Goal: Information Seeking & Learning: Learn about a topic

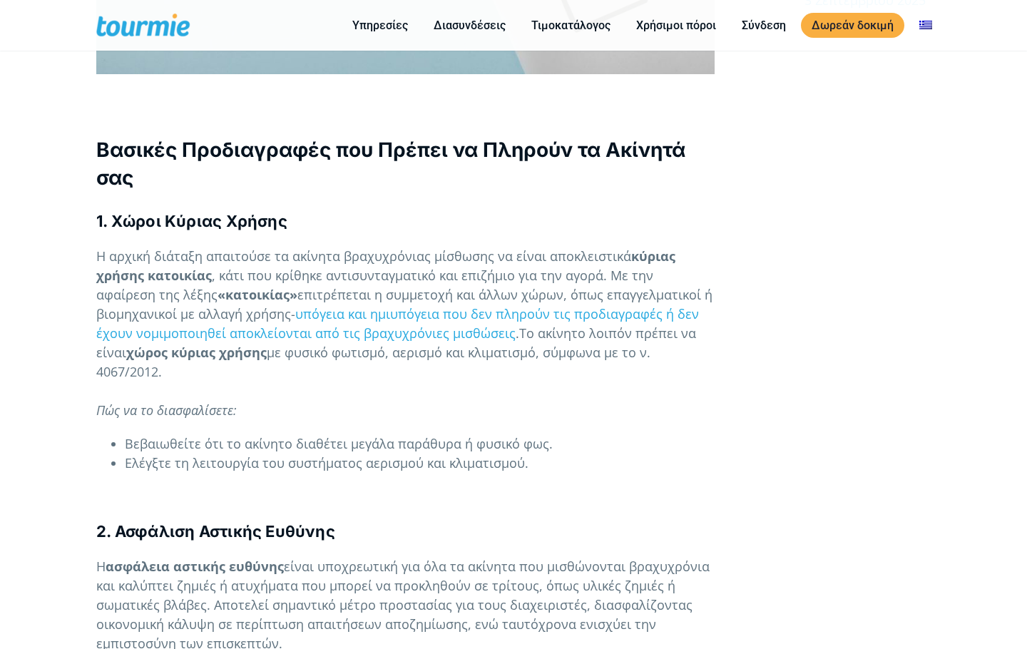
scroll to position [1044, 0]
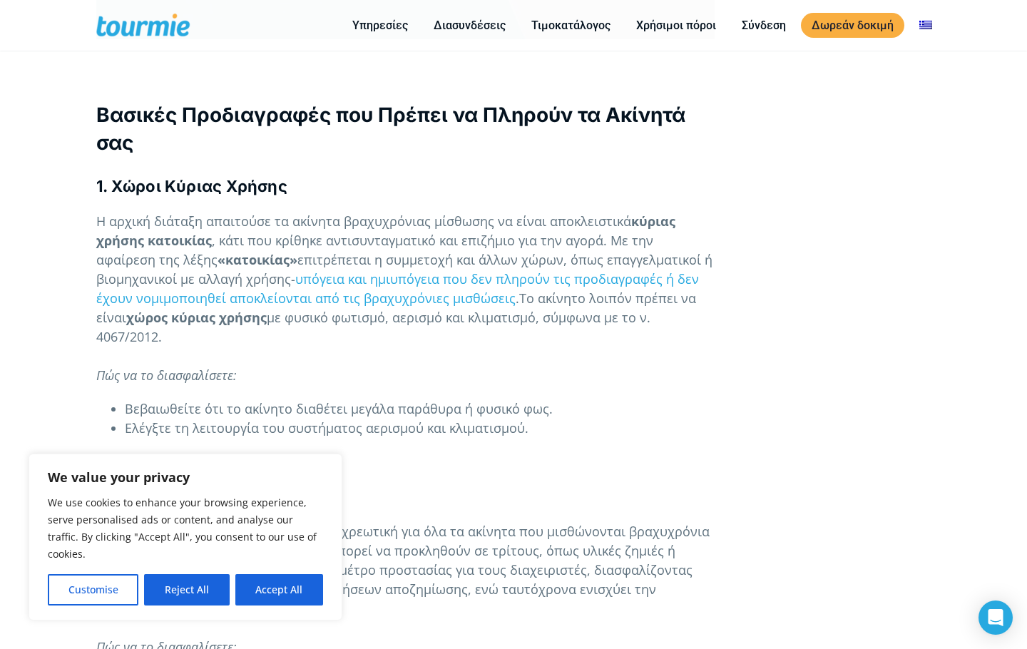
drag, startPoint x: 420, startPoint y: 329, endPoint x: 469, endPoint y: 412, distance: 95.9
click at [180, 584] on button "Reject All" at bounding box center [186, 589] width 85 height 31
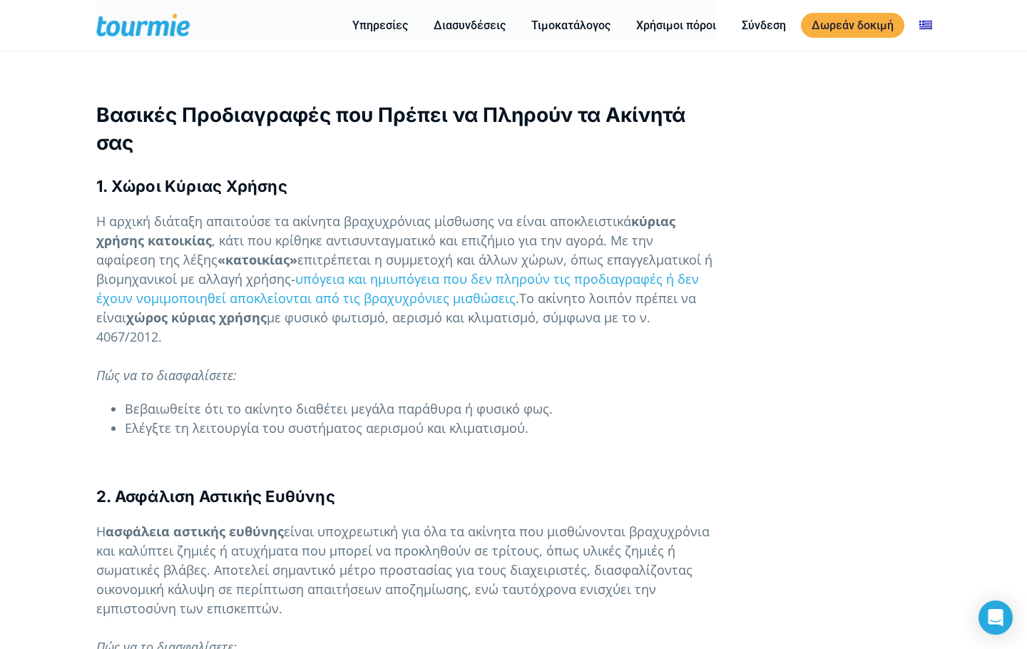
drag, startPoint x: 425, startPoint y: 347, endPoint x: 426, endPoint y: 414, distance: 66.3
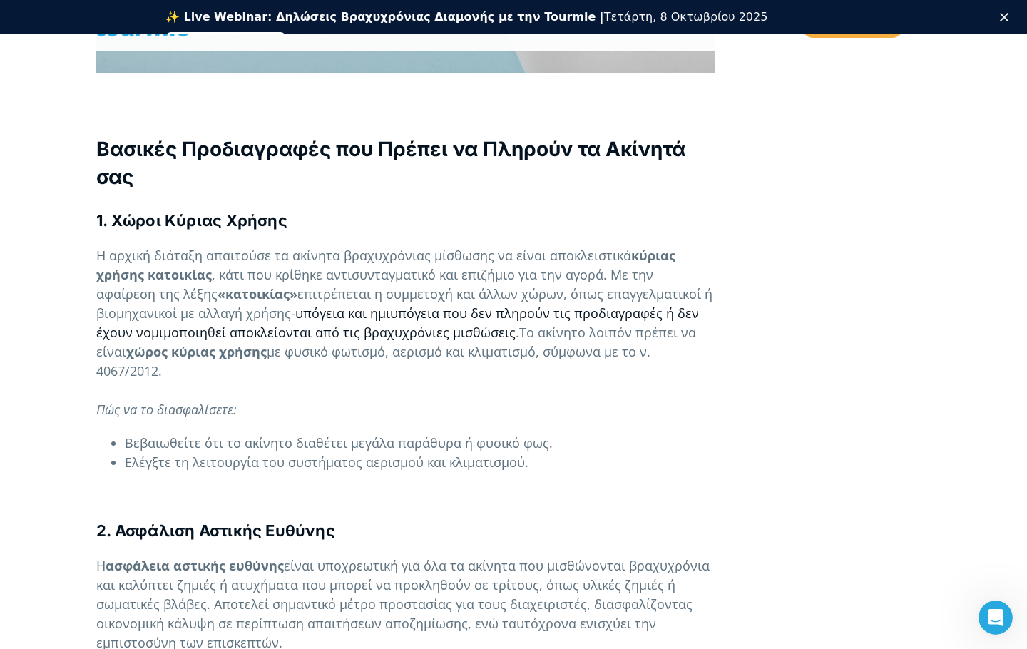
scroll to position [0, 0]
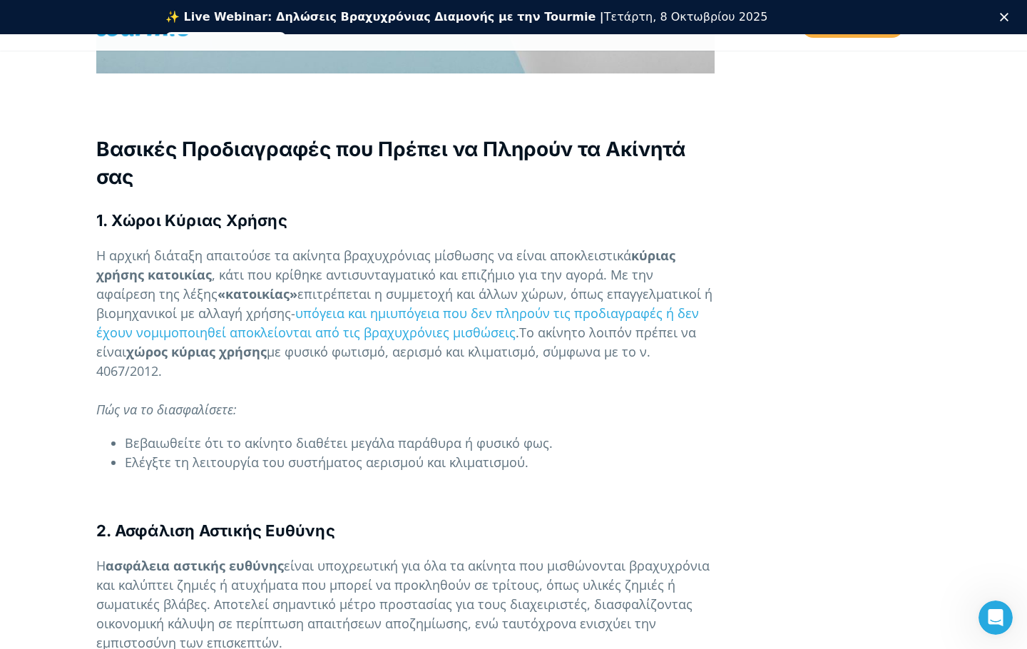
click at [323, 266] on span ", κάτι που κρίθηκε αντισυνταγματικό και επιζήμιο για την αγορά. Με την αφαίρεση…" at bounding box center [374, 284] width 557 height 36
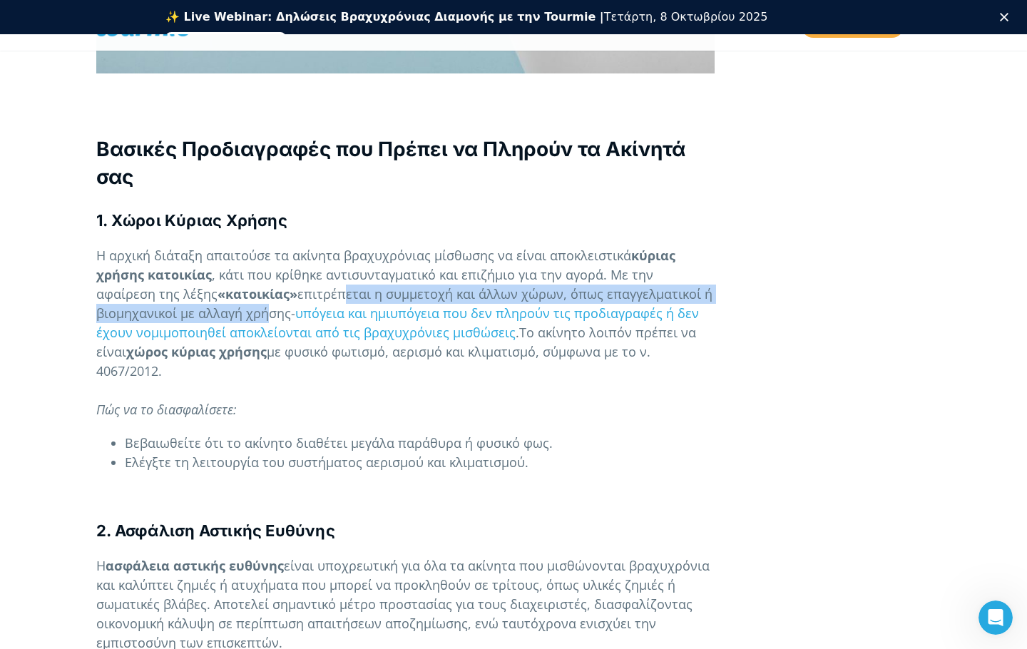
drag, startPoint x: 286, startPoint y: 248, endPoint x: 266, endPoint y: 278, distance: 36.6
click at [266, 285] on span "επιτρέπεται η συμμετοχή και άλλων χώρων, όπως επαγγελματικοί ή βιομηχανικοί με …" at bounding box center [404, 303] width 616 height 36
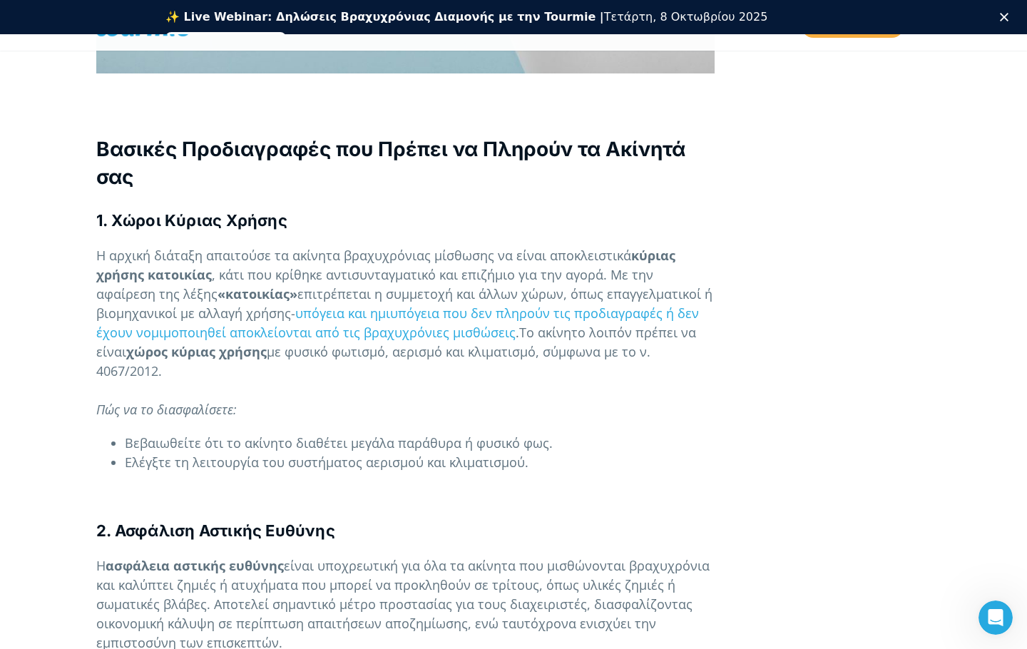
click at [277, 266] on span ", κάτι που κρίθηκε αντισυνταγματικό και επιζήμιο για την αγορά. Με την αφαίρεση…" at bounding box center [374, 284] width 557 height 36
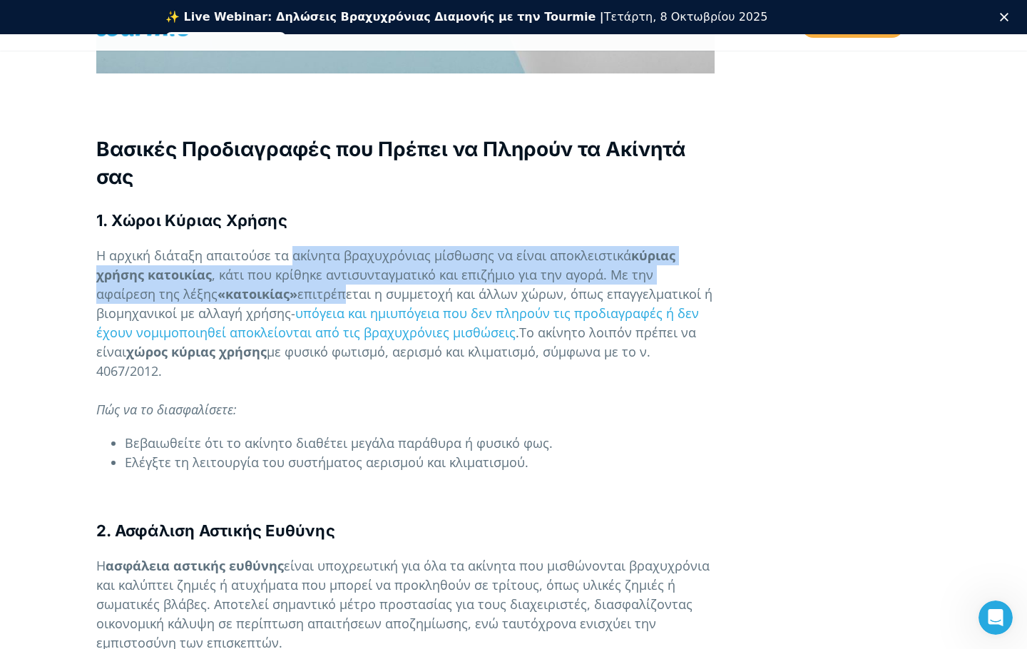
drag, startPoint x: 288, startPoint y: 205, endPoint x: 284, endPoint y: 251, distance: 46.6
click at [284, 285] on span "επιτρέπεται η συμμετοχή και άλλων χώρων, όπως επαγγελματικοί ή βιομηχανικοί με …" at bounding box center [404, 303] width 616 height 36
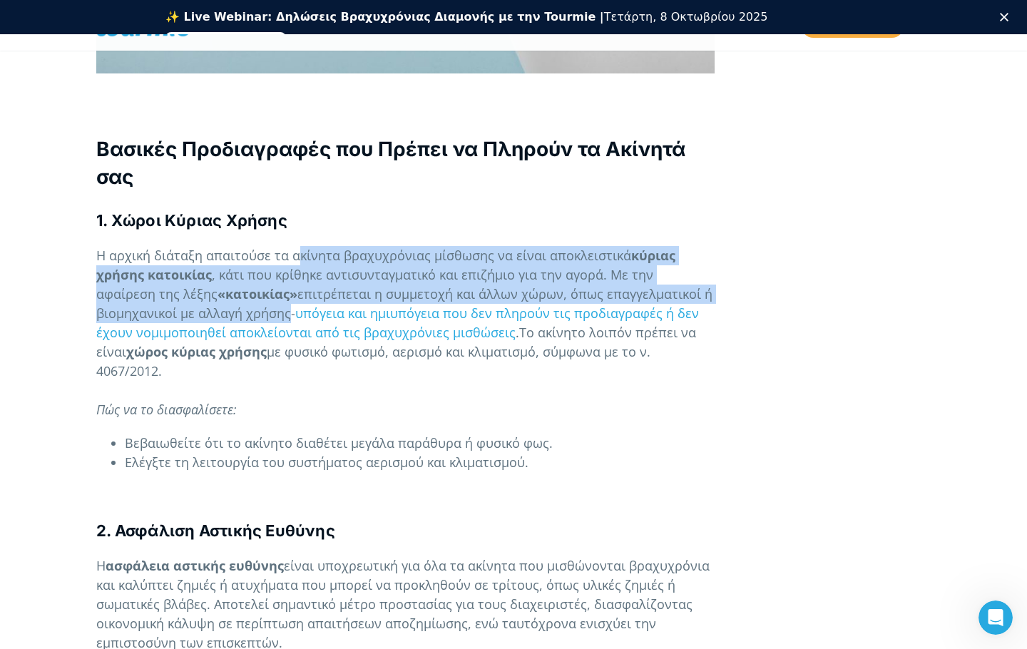
drag, startPoint x: 298, startPoint y: 219, endPoint x: 288, endPoint y: 275, distance: 56.5
click at [288, 275] on p "Η αρχική διάταξη απαιτούσε τα ακίνητα βραχυχρόνιας μίσθωσης να είναι αποκλειστι…" at bounding box center [405, 332] width 618 height 173
click at [288, 285] on span "επιτρέπεται η συμμετοχή και άλλων χώρων, όπως επαγγελματικοί ή βιομηχανικοί με …" at bounding box center [404, 303] width 616 height 36
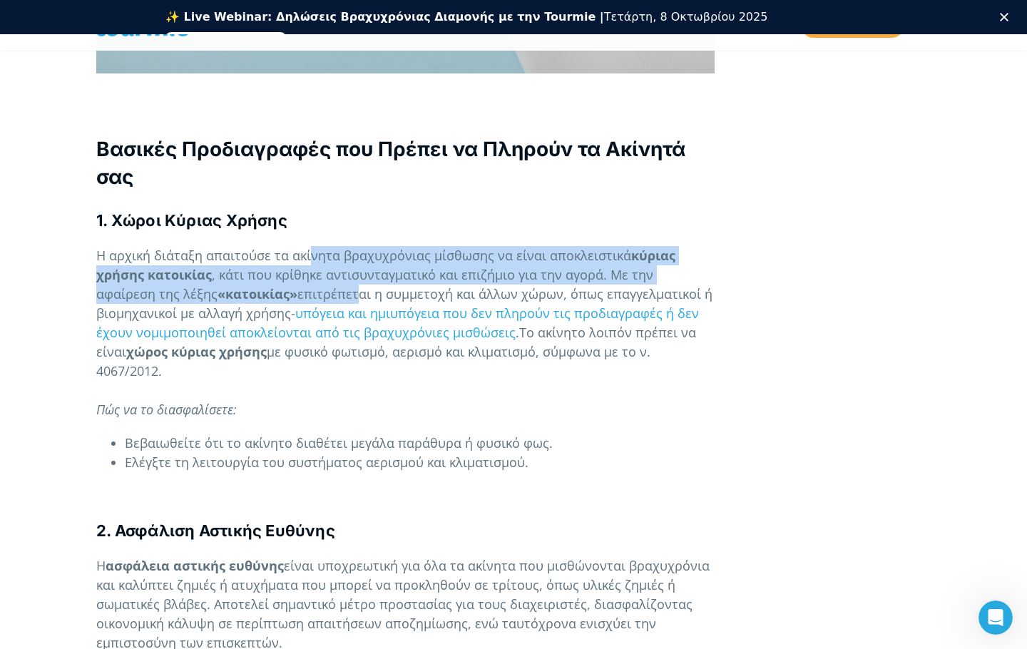
drag, startPoint x: 307, startPoint y: 217, endPoint x: 298, endPoint y: 253, distance: 36.9
click at [298, 253] on p "Η αρχική διάταξη απαιτούσε τα ακίνητα βραχυχρόνιας μίσθωσης να είναι αποκλειστι…" at bounding box center [405, 332] width 618 height 173
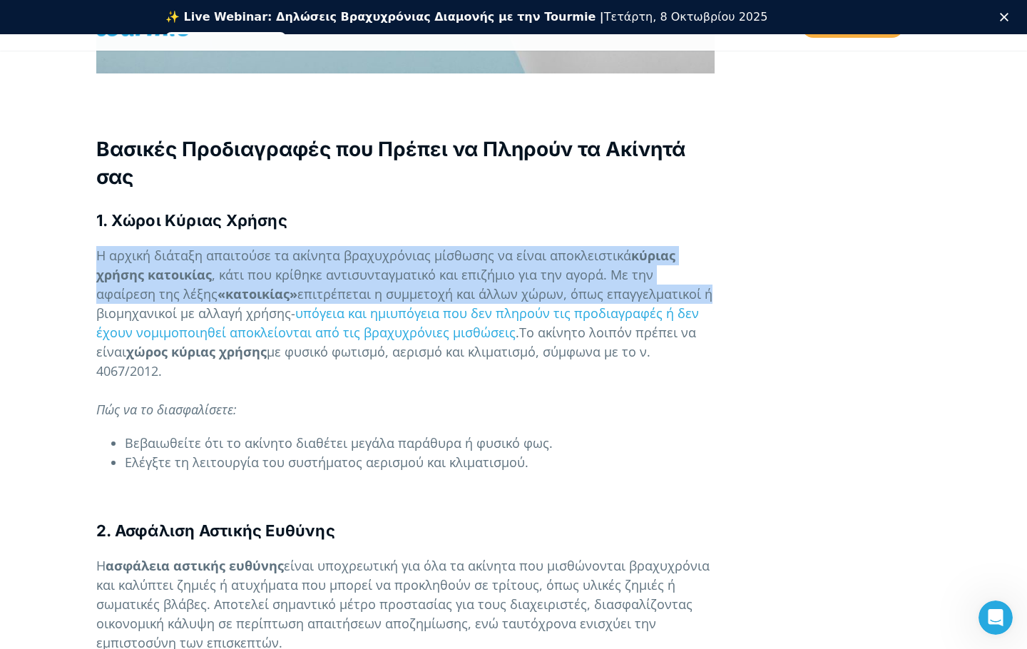
drag, startPoint x: 341, startPoint y: 185, endPoint x: 677, endPoint y: 256, distance: 343.3
click at [676, 256] on p "Η αρχική διάταξη απαιτούσε τα ακίνητα βραχυχρόνιας μίσθωσης να είναι αποκλειστι…" at bounding box center [405, 332] width 618 height 173
drag, startPoint x: 676, startPoint y: 256, endPoint x: 686, endPoint y: 186, distance: 70.6
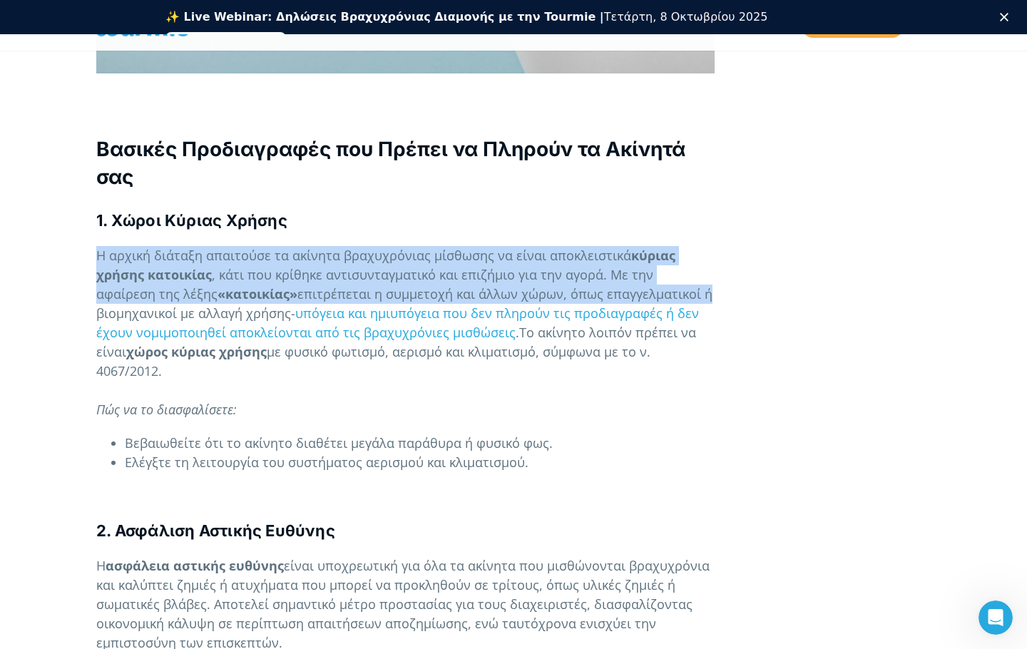
drag, startPoint x: 561, startPoint y: 333, endPoint x: 674, endPoint y: 226, distance: 155.4
click at [674, 246] on p "Η αρχική διάταξη απαιτούσε τα ακίνητα βραχυχρόνιας μίσθωσης να είναι αποκλειστι…" at bounding box center [405, 332] width 618 height 173
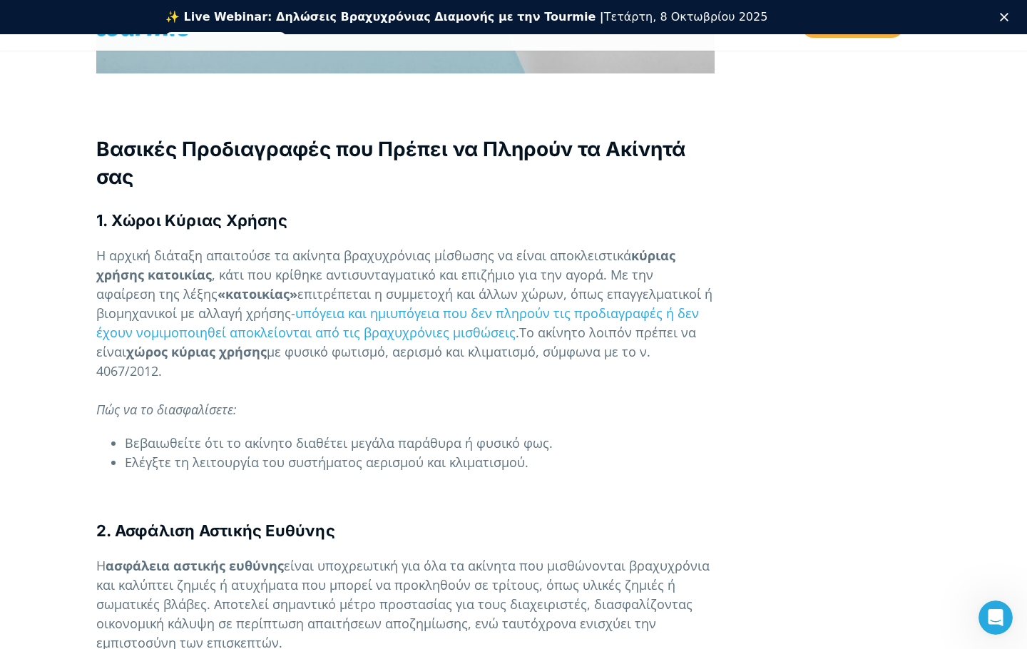
click at [711, 357] on p "Η αρχική διάταξη απαιτούσε τα ακίνητα βραχυχρόνιας μίσθωσης να είναι αποκλειστι…" at bounding box center [405, 332] width 618 height 173
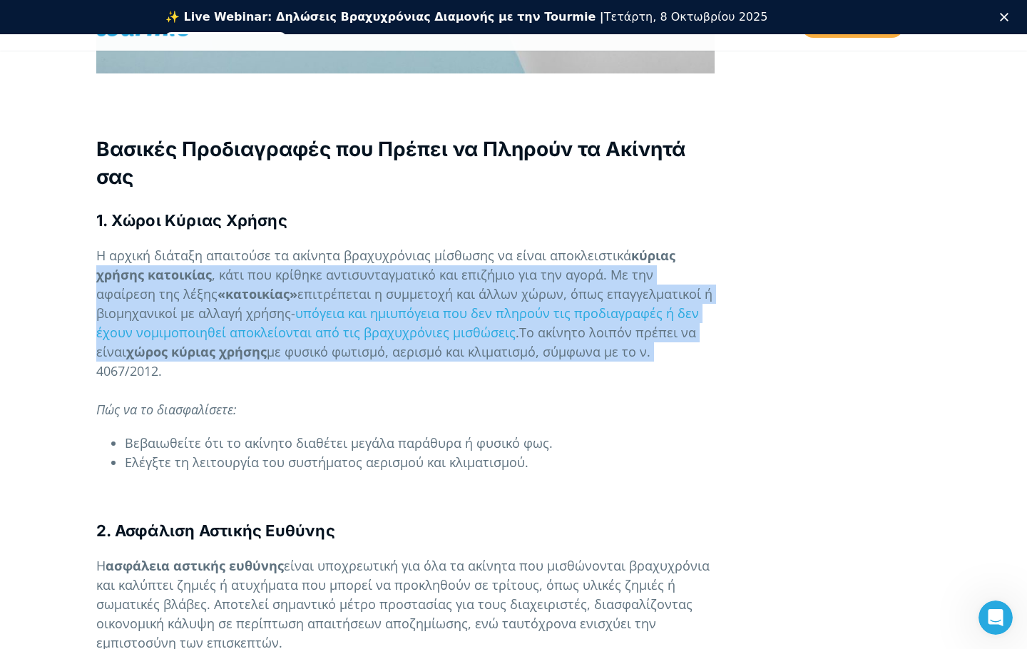
drag, startPoint x: 650, startPoint y: 314, endPoint x: 683, endPoint y: 212, distance: 107.2
click at [683, 246] on p "Η αρχική διάταξη απαιτούσε τα ακίνητα βραχυχρόνιας μίσθωσης να είναι αποκλειστι…" at bounding box center [405, 332] width 618 height 173
click at [684, 246] on p "Η αρχική διάταξη απαιτούσε τα ακίνητα βραχυχρόνιας μίσθωσης να είναι αποκλειστι…" at bounding box center [405, 332] width 618 height 173
drag, startPoint x: 683, startPoint y: 220, endPoint x: 653, endPoint y: 324, distance: 107.7
click at [653, 324] on p "Η αρχική διάταξη απαιτούσε τα ακίνητα βραχυχρόνιας μίσθωσης να είναι αποκλειστι…" at bounding box center [405, 332] width 618 height 173
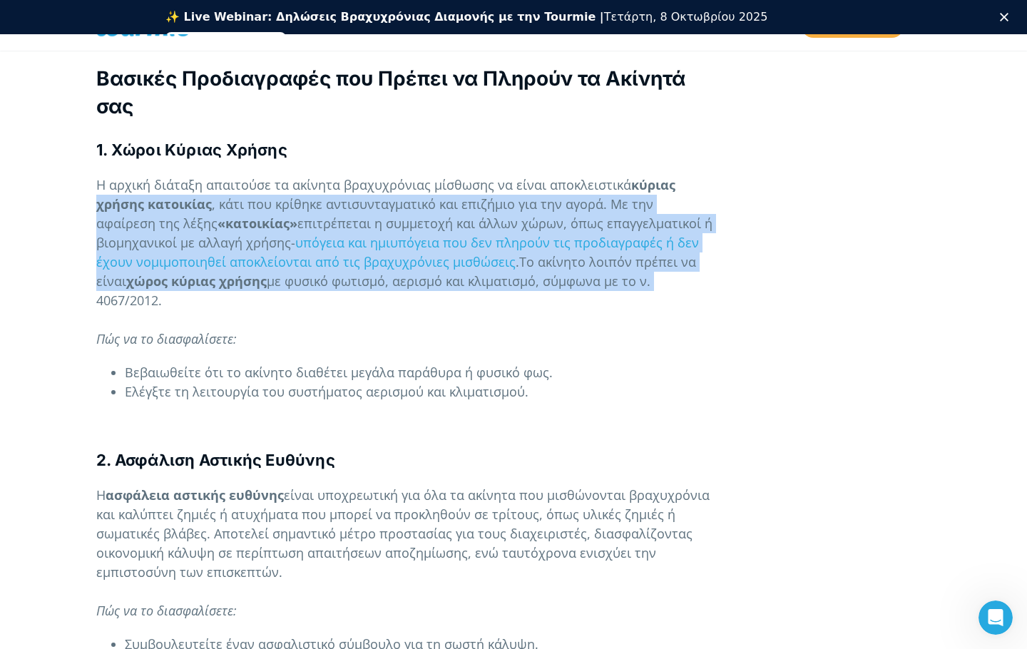
scroll to position [1116, 0]
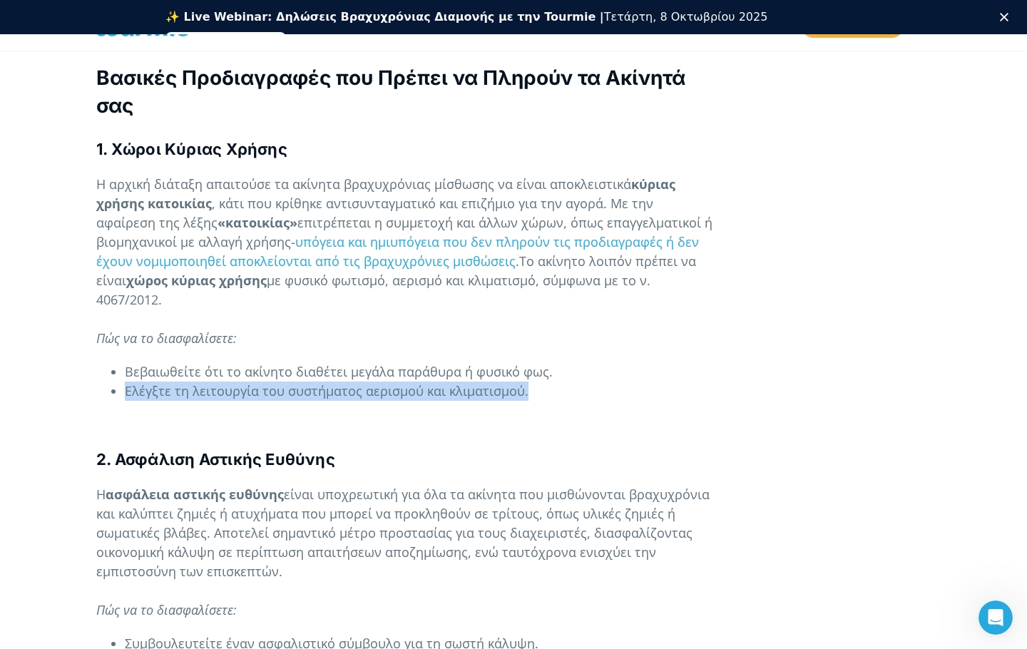
drag, startPoint x: 555, startPoint y: 327, endPoint x: 556, endPoint y: 319, distance: 8.7
drag, startPoint x: 559, startPoint y: 304, endPoint x: 560, endPoint y: 365, distance: 60.6
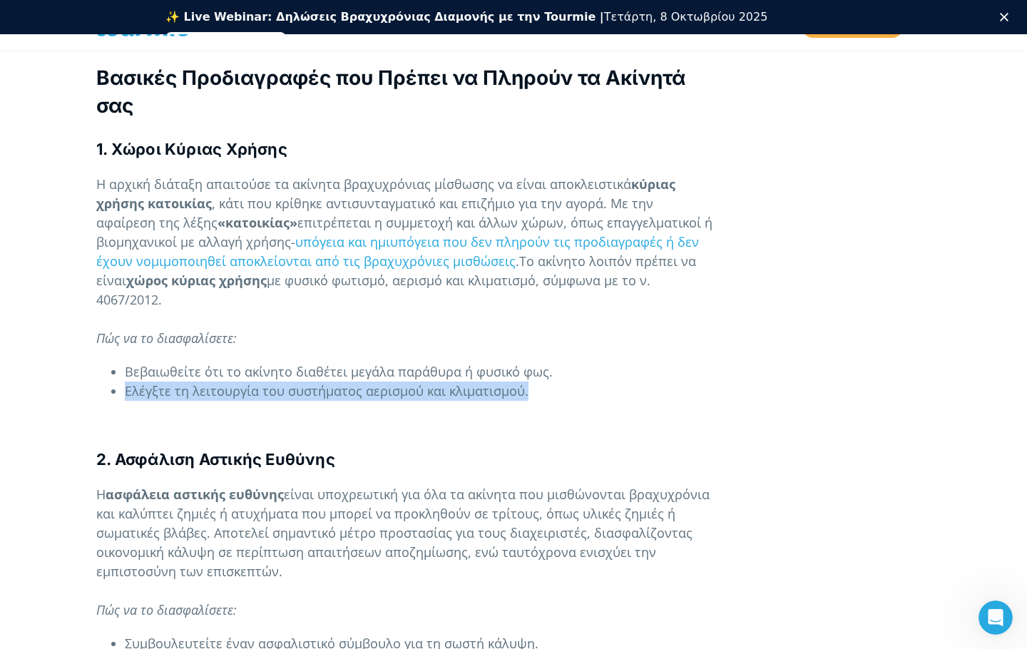
click at [563, 362] on li "Βεβαιωθείτε ότι το ακίνητο διαθέτει μεγάλα παράθυρα ή φυσικό φως." at bounding box center [420, 371] width 590 height 19
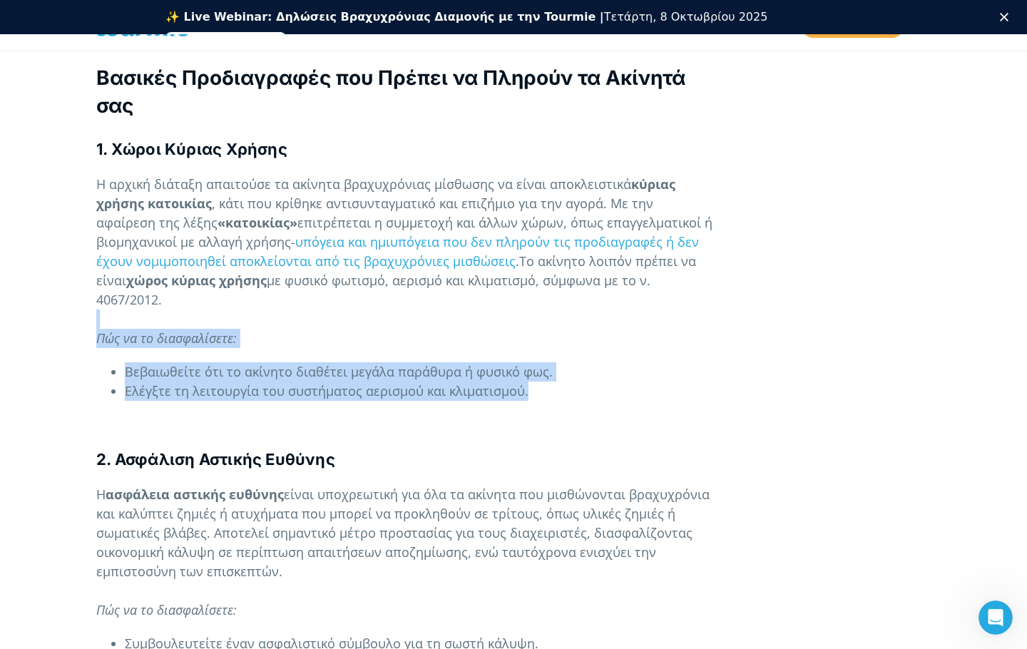
drag, startPoint x: 559, startPoint y: 349, endPoint x: 567, endPoint y: 274, distance: 75.4
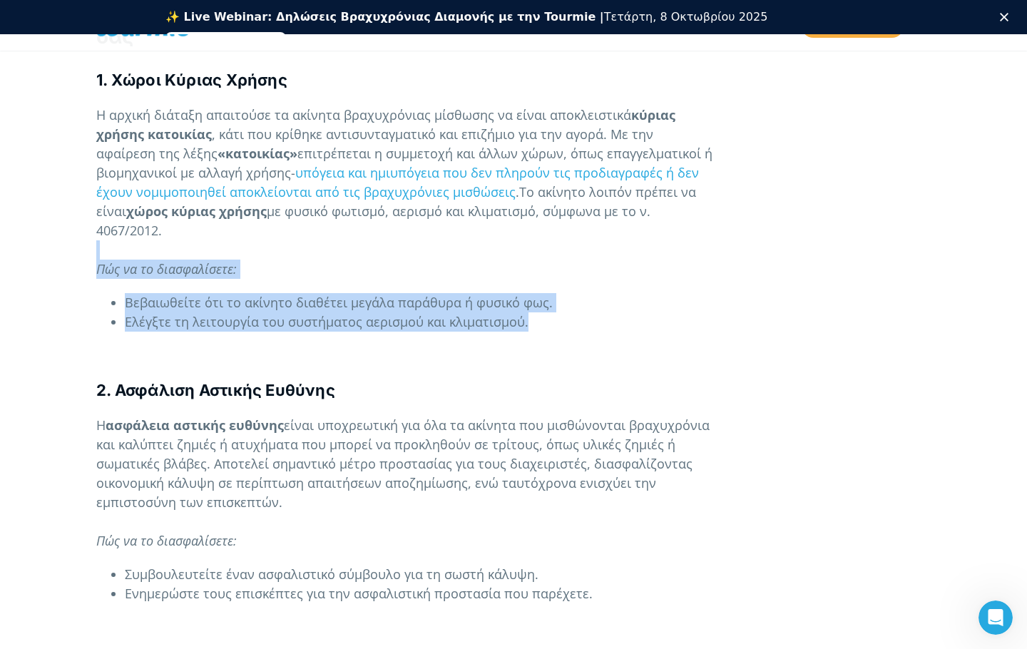
scroll to position [1187, 0]
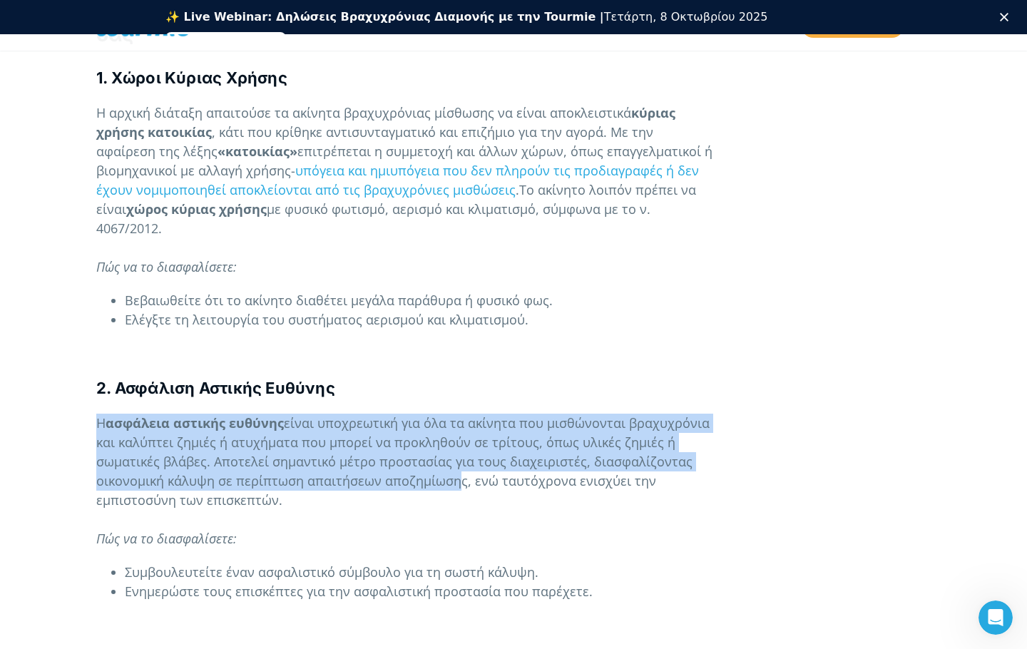
drag, startPoint x: 452, startPoint y: 447, endPoint x: 489, endPoint y: 352, distance: 101.2
click at [489, 377] on h4 "2. Ασφάλιση Αστικής Ευθύνης" at bounding box center [405, 388] width 618 height 22
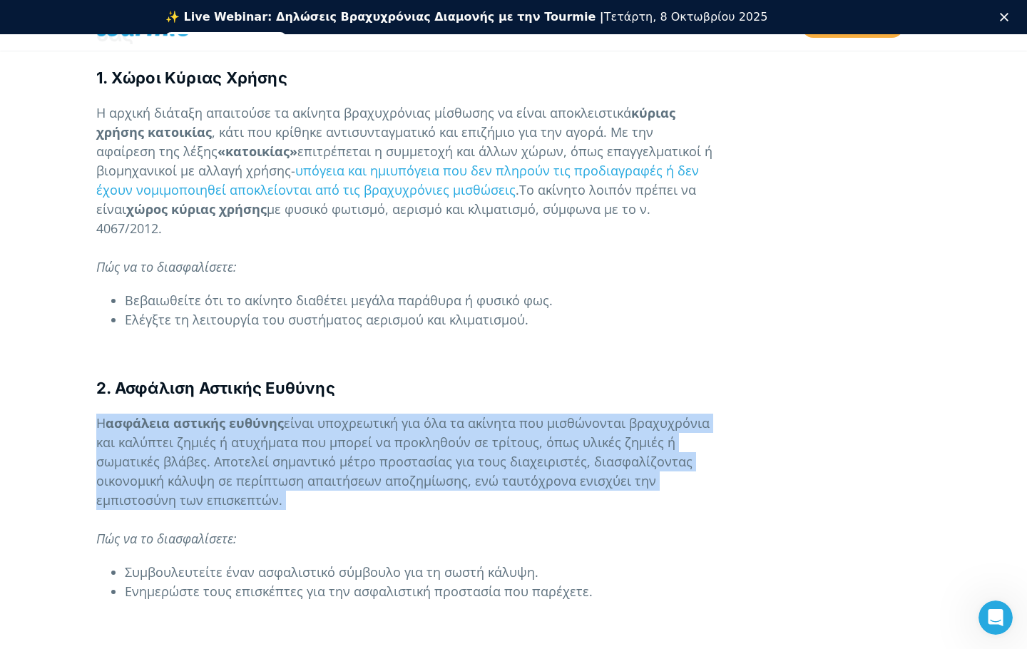
drag, startPoint x: 489, startPoint y: 352, endPoint x: 472, endPoint y: 469, distance: 117.6
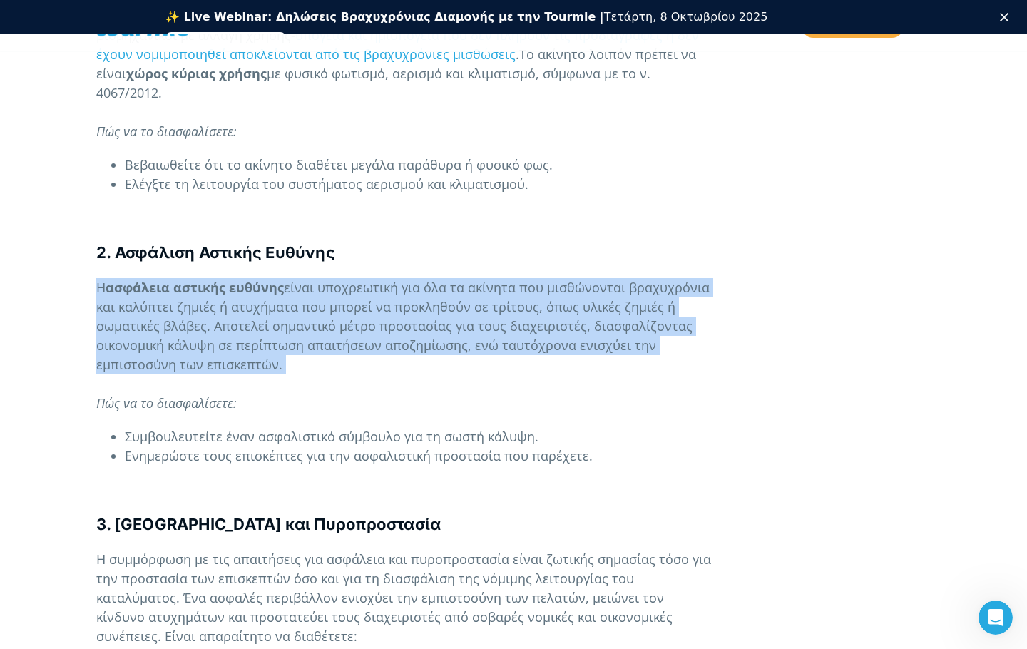
scroll to position [1330, 0]
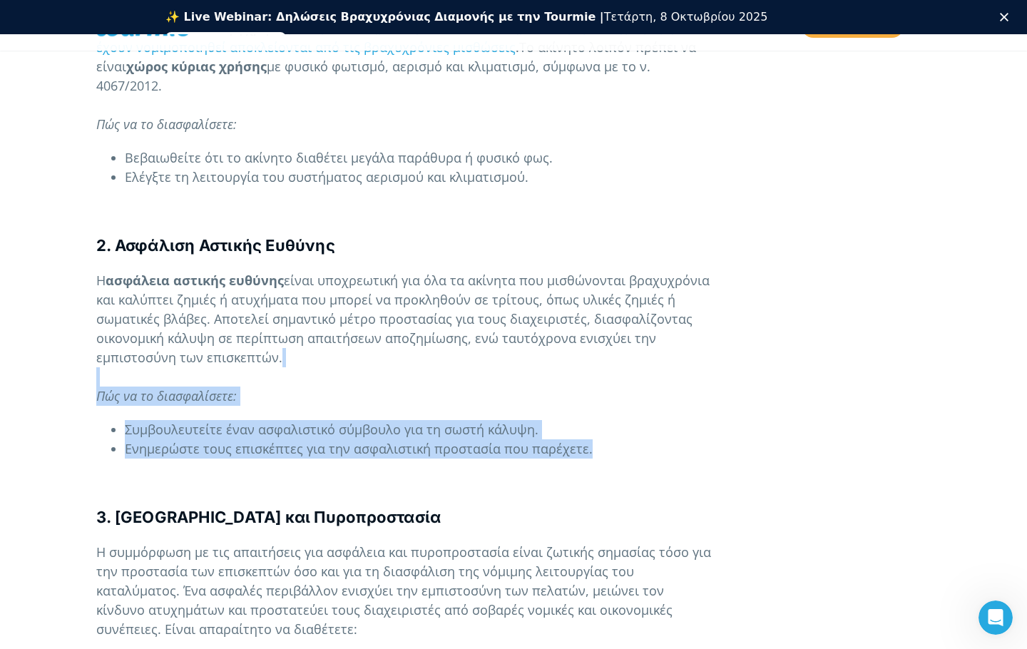
drag, startPoint x: 683, startPoint y: 416, endPoint x: 657, endPoint y: 329, distance: 90.7
click at [656, 338] on p "Η ασφάλεια αστικής ευθύνης είναι υποχρεωτική για όλα τα ακίνητα που μισθώνονται…" at bounding box center [405, 338] width 618 height 135
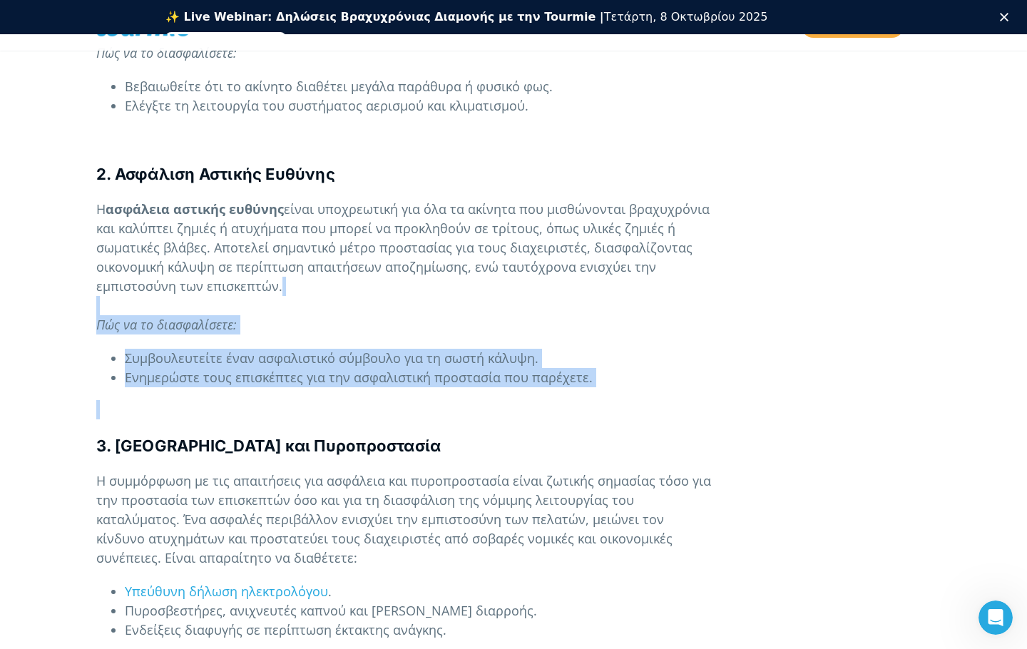
drag, startPoint x: 638, startPoint y: 335, endPoint x: 644, endPoint y: 252, distance: 83.7
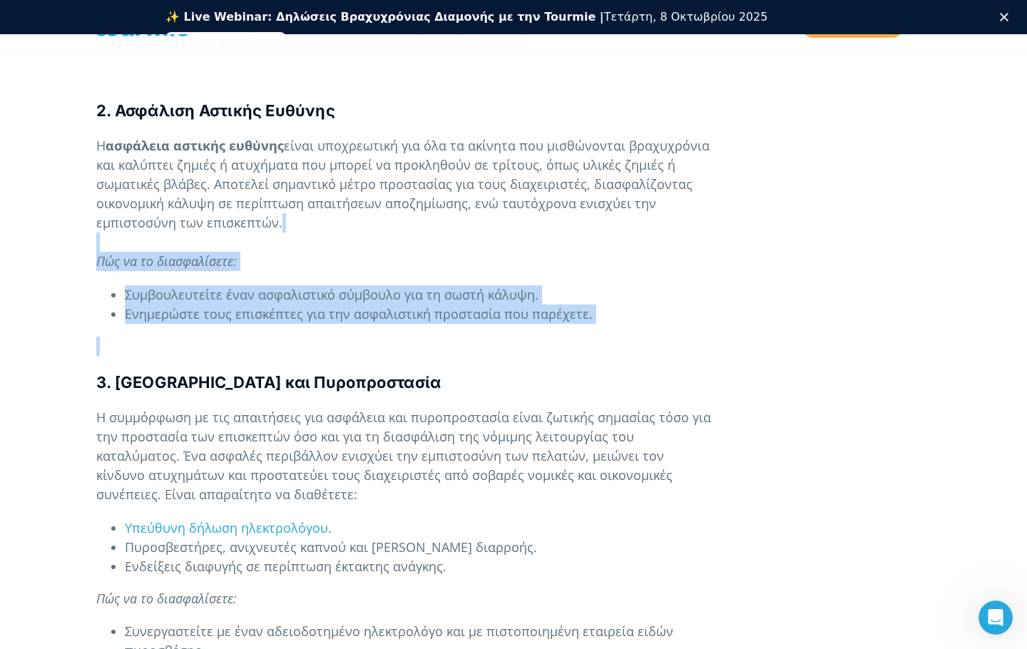
scroll to position [1472, 0]
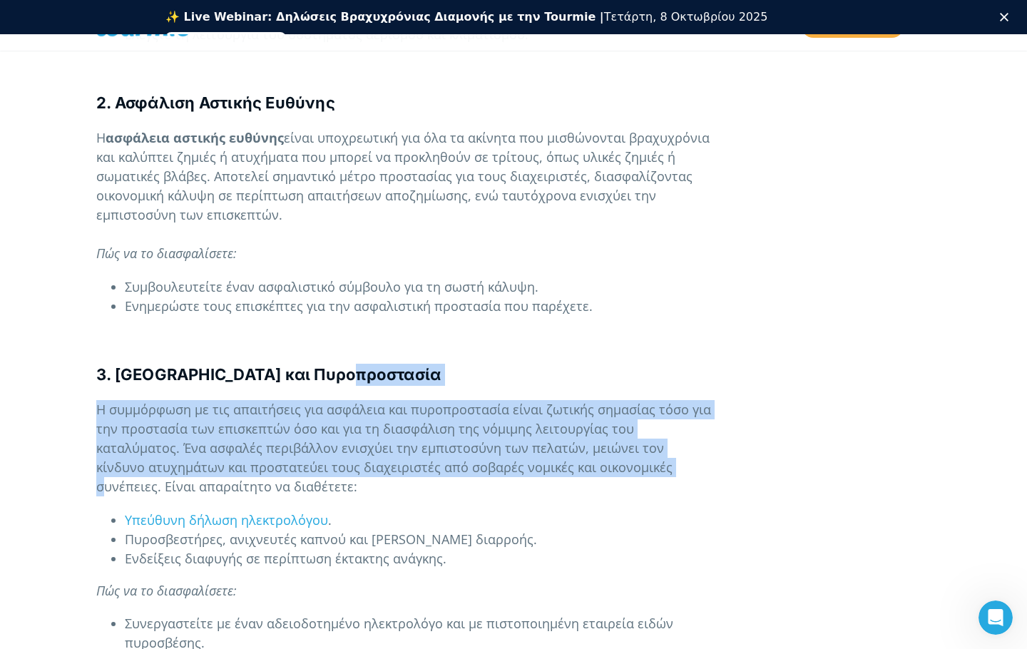
drag, startPoint x: 549, startPoint y: 434, endPoint x: 574, endPoint y: 339, distance: 98.1
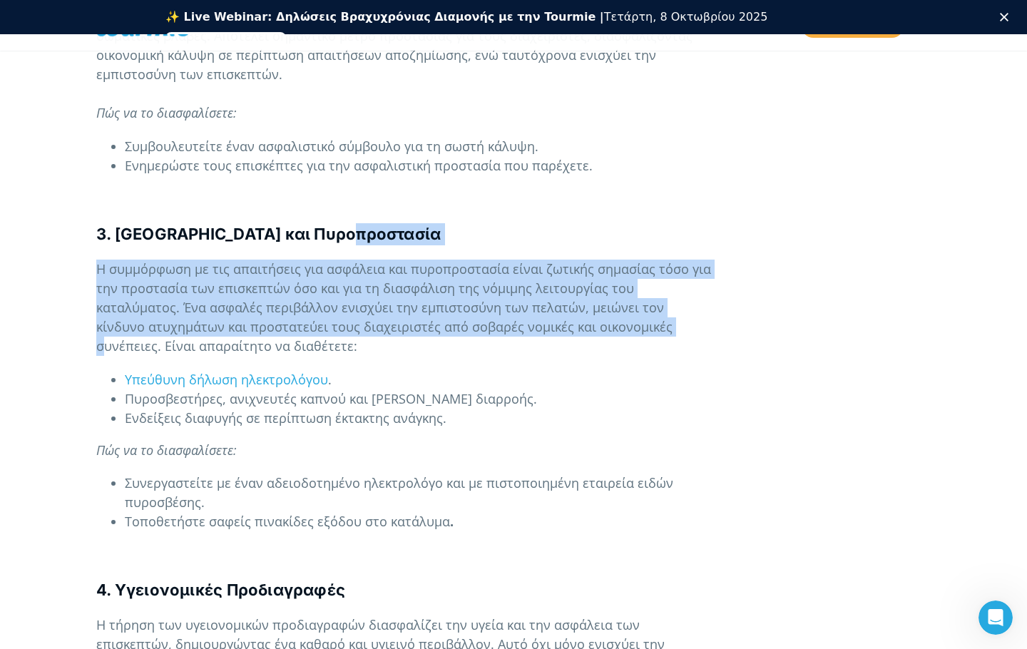
scroll to position [1615, 0]
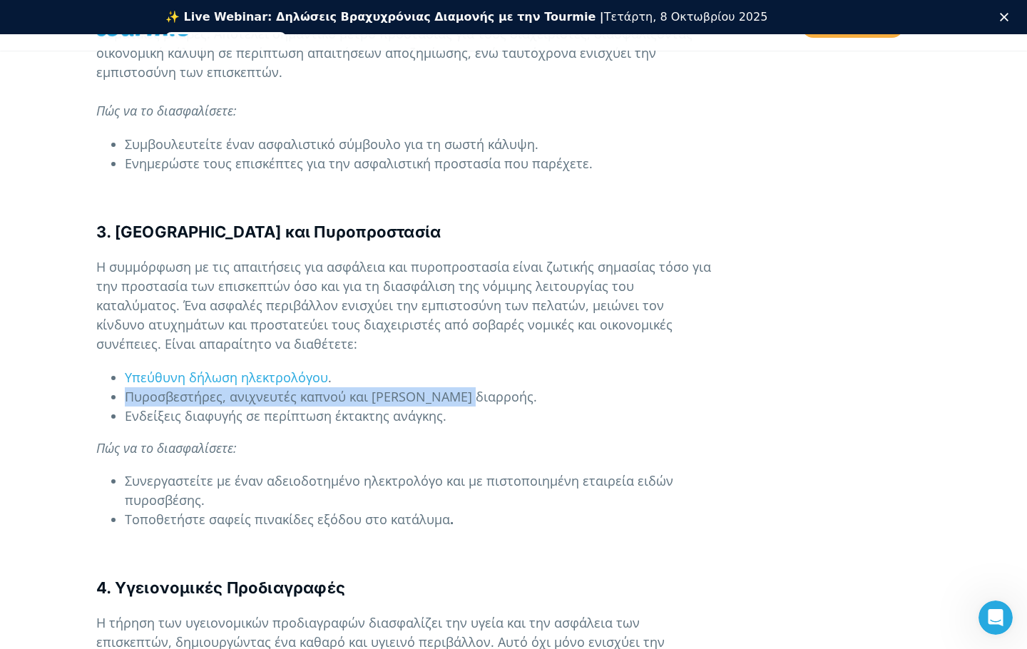
drag, startPoint x: 443, startPoint y: 332, endPoint x: 458, endPoint y: 359, distance: 31.0
click at [458, 368] on ul "Υπεύθυνη δήλωση ηλεκτρολόγου . Πυροσβεστήρες, ανιχνευτές καπνού και ρελέ διαρρο…" at bounding box center [405, 397] width 618 height 58
click at [458, 388] on span "Πυροσβεστήρες, ανιχνευτές καπνού και [PERSON_NAME] διαρροής." at bounding box center [331, 396] width 412 height 17
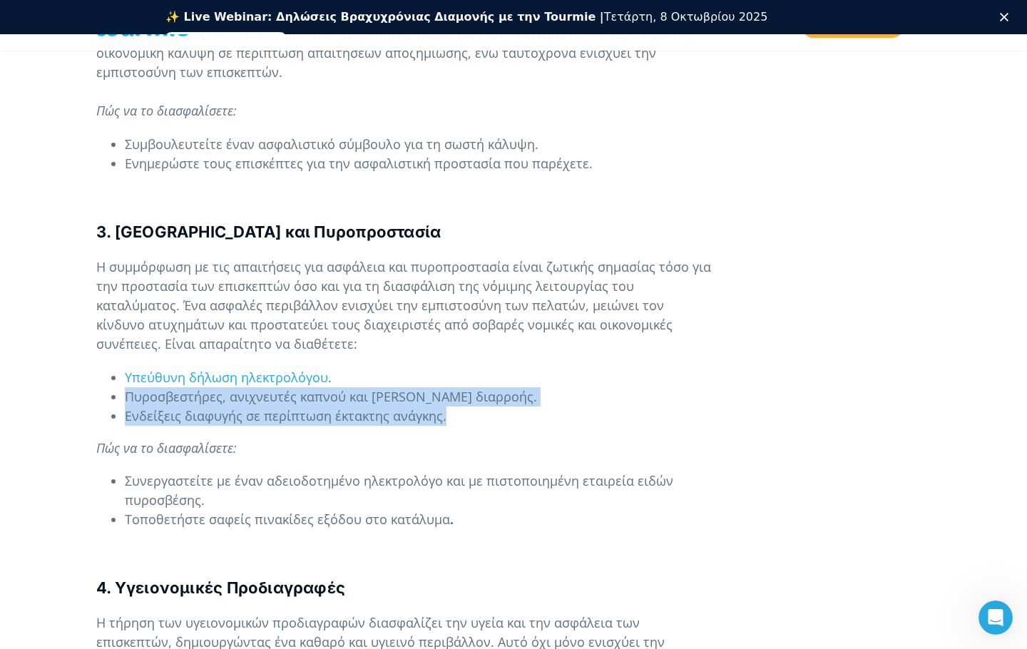
drag, startPoint x: 448, startPoint y: 374, endPoint x: 467, endPoint y: 330, distance: 47.3
click at [464, 368] on ul "Υπεύθυνη δήλωση ηλεκτρολόγου . Πυροσβεστήρες, ανιχνευτές καπνού και ρελέ διαρρο…" at bounding box center [405, 397] width 618 height 58
click at [467, 368] on li "Υπεύθυνη δήλωση ηλεκτρολόγου ." at bounding box center [420, 377] width 590 height 19
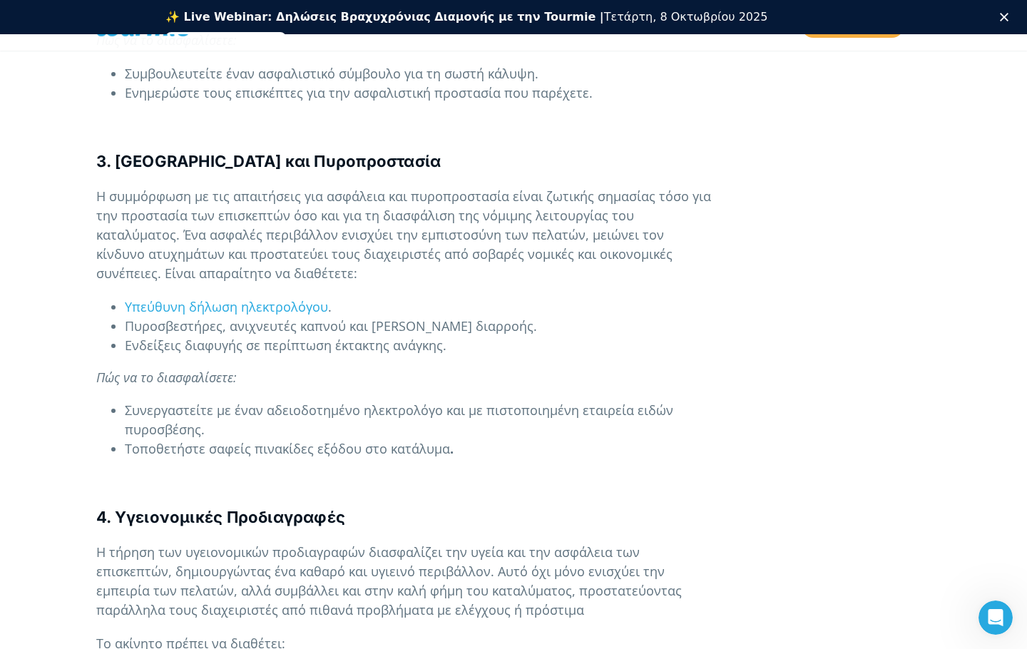
scroll to position [1686, 0]
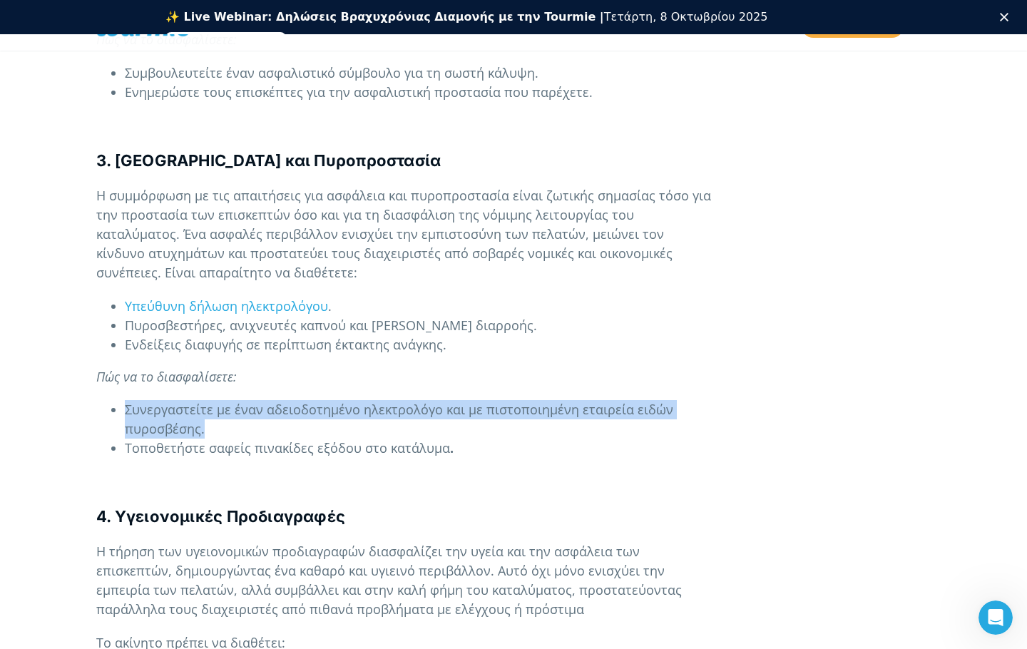
drag, startPoint x: 414, startPoint y: 382, endPoint x: 430, endPoint y: 327, distance: 56.6
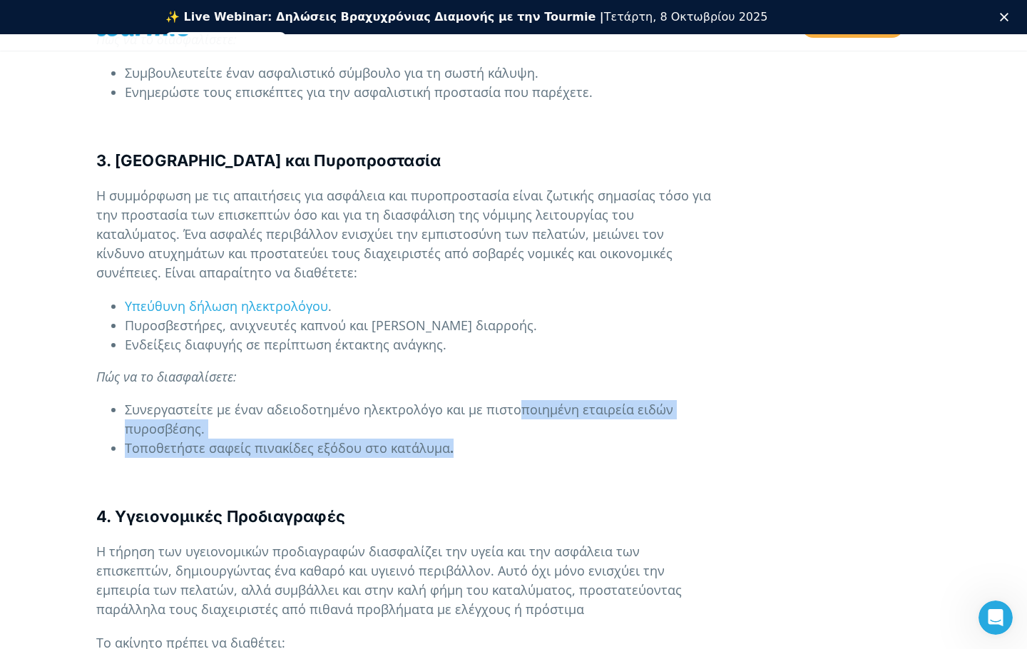
drag, startPoint x: 511, startPoint y: 392, endPoint x: 517, endPoint y: 350, distance: 42.6
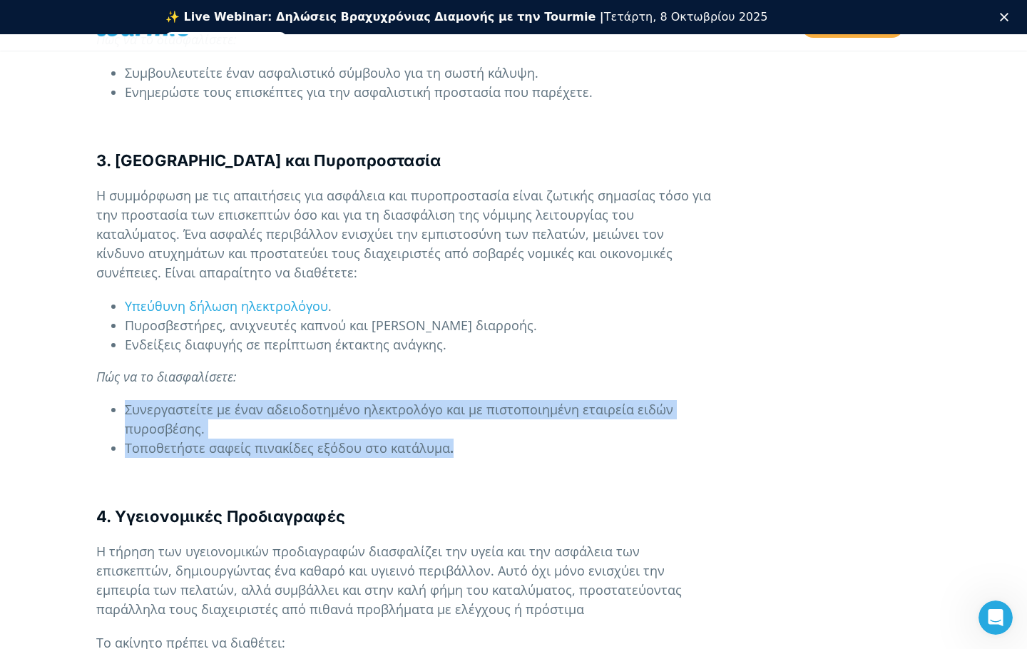
drag, startPoint x: 521, startPoint y: 337, endPoint x: 497, endPoint y: 414, distance: 80.1
click at [497, 439] on li "Τοποθετήστε σαφείς πινακίδες εξόδου στο κατάλυμα ." at bounding box center [420, 448] width 590 height 19
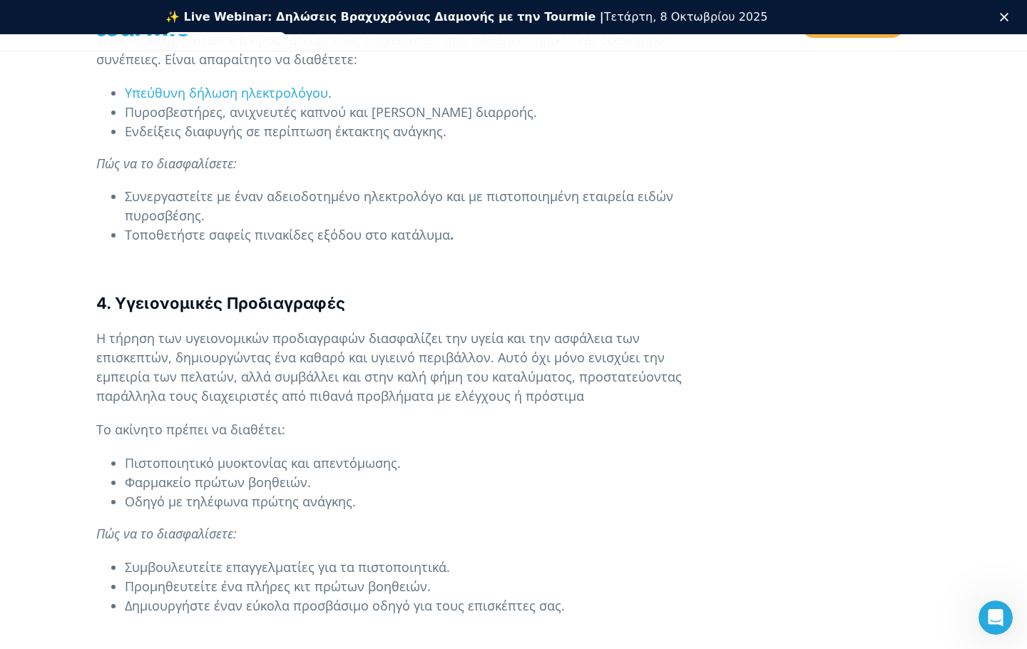
scroll to position [1900, 0]
drag, startPoint x: 356, startPoint y: 442, endPoint x: 356, endPoint y: 402, distance: 39.2
click at [362, 491] on li "Οδηγό με τηλέφωνα πρώτης ανάγκης." at bounding box center [420, 500] width 590 height 19
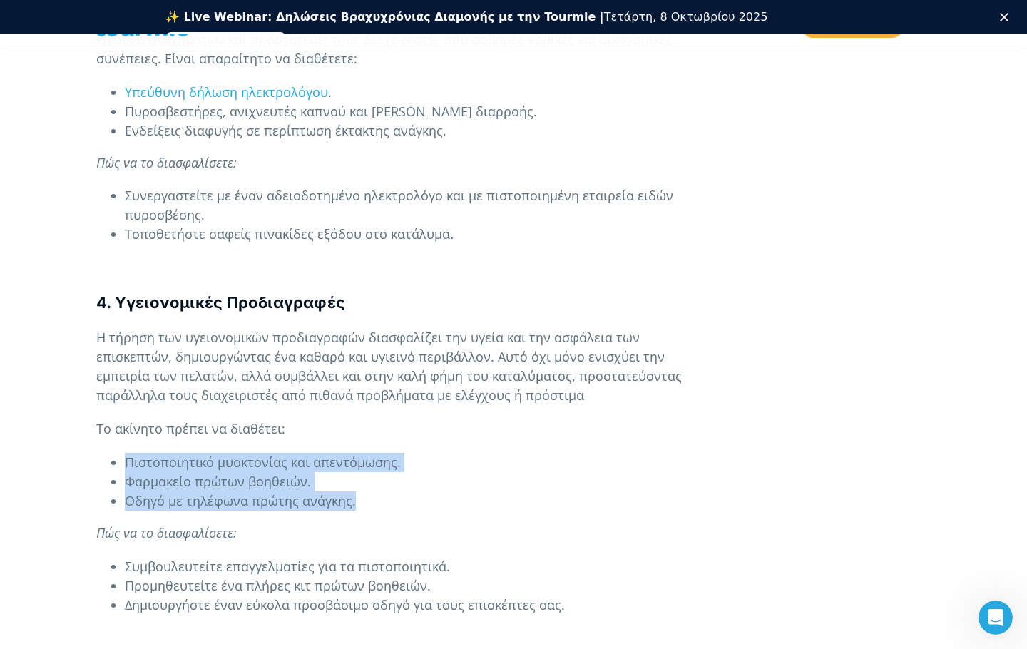
drag, startPoint x: 362, startPoint y: 464, endPoint x: 362, endPoint y: 378, distance: 85.6
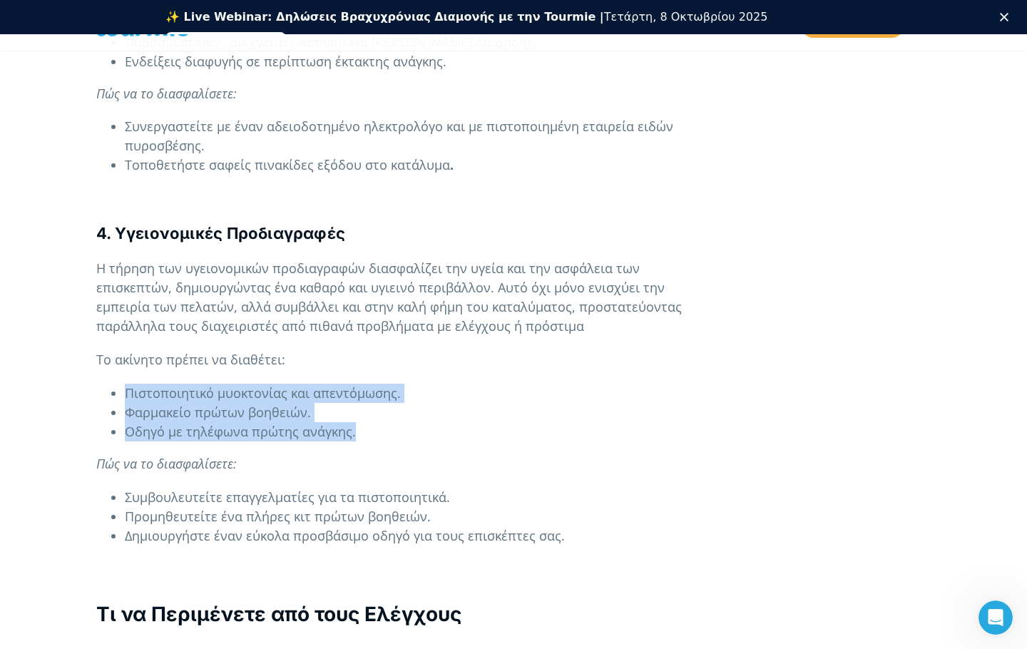
scroll to position [1972, 0]
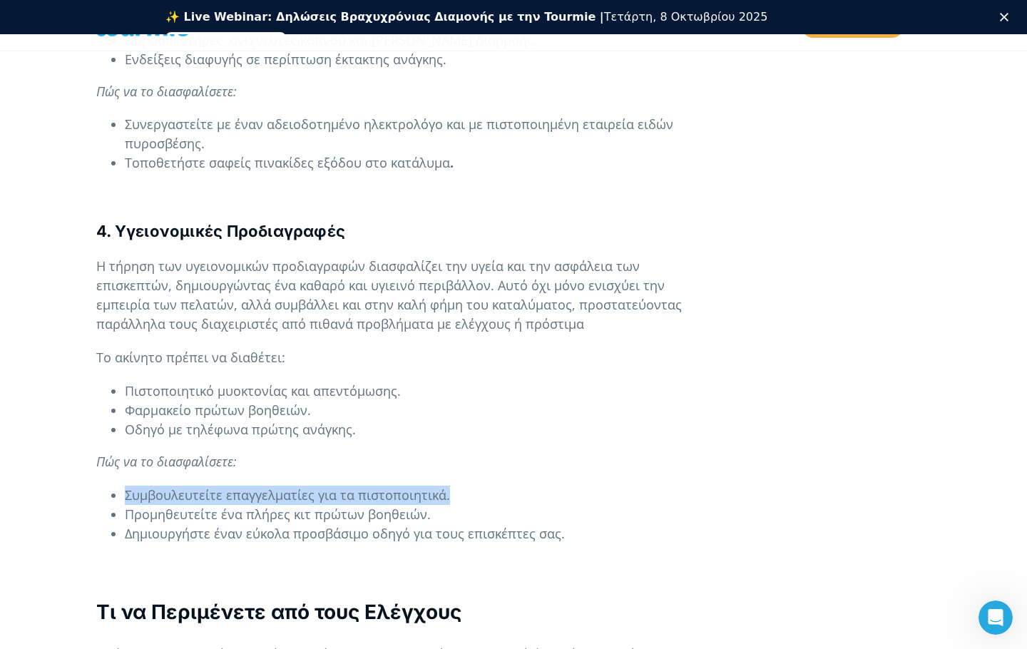
drag, startPoint x: 461, startPoint y: 456, endPoint x: 459, endPoint y: 413, distance: 42.9
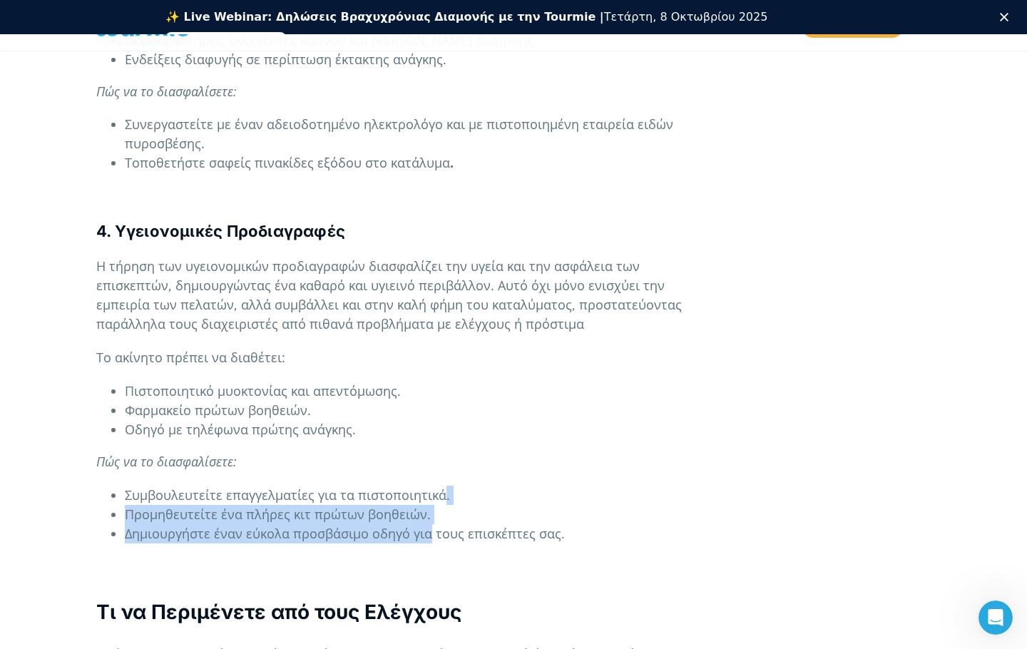
drag, startPoint x: 429, startPoint y: 474, endPoint x: 439, endPoint y: 438, distance: 36.9
drag, startPoint x: 472, startPoint y: 466, endPoint x: 484, endPoint y: 462, distance: 12.9
click at [473, 505] on li "Προμηθευτείτε ένα πλήρες κιτ πρώτων βοηθειών." at bounding box center [420, 514] width 590 height 19
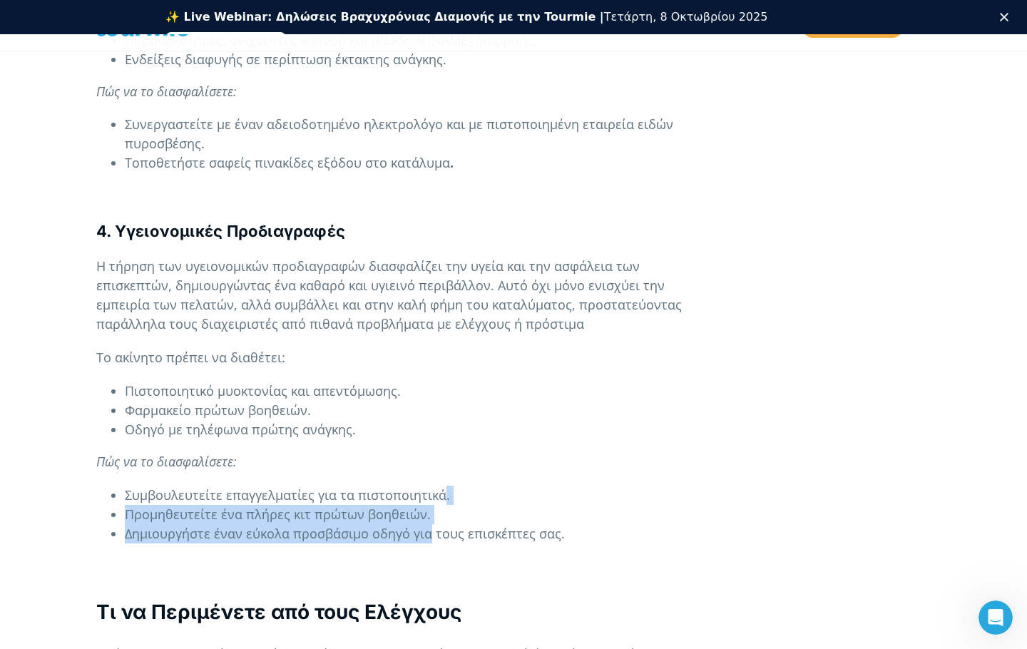
drag, startPoint x: 499, startPoint y: 448, endPoint x: 588, endPoint y: 490, distance: 98.6
click at [588, 490] on ul "Συμβουλευτείτε επαγγελματίες για τα πιστοποιητικά. Προμηθευτείτε ένα πλήρες κιτ…" at bounding box center [405, 515] width 618 height 58
click at [591, 524] on li "Δημιουργήστε έναν εύκολα προσβάσιμο οδηγό για τους επισκέπτες σας." at bounding box center [420, 533] width 590 height 19
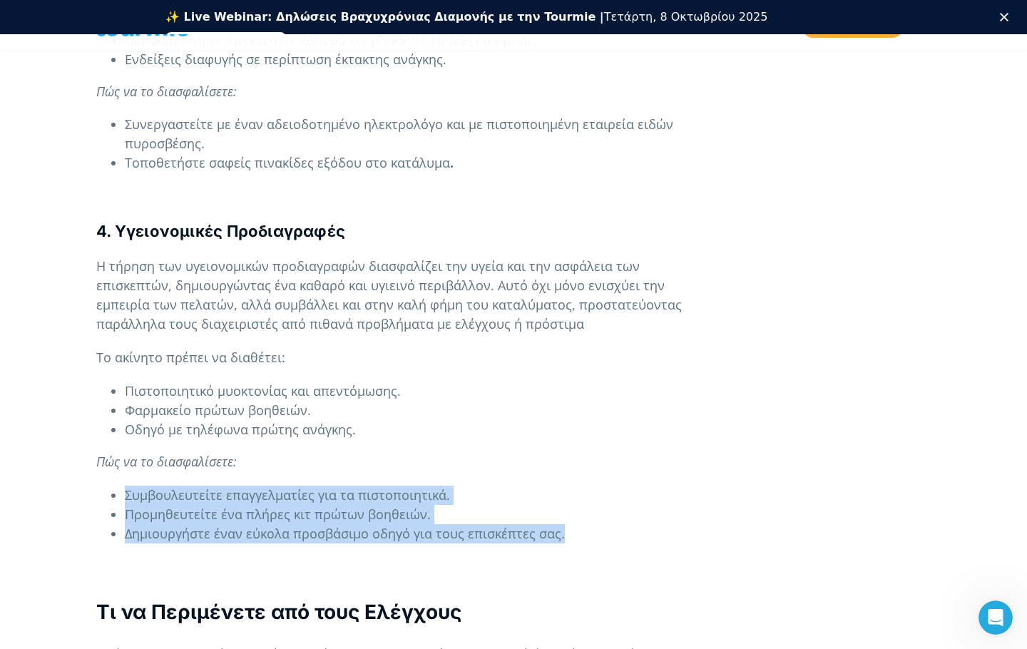
drag, startPoint x: 588, startPoint y: 492, endPoint x: 569, endPoint y: 422, distance: 72.7
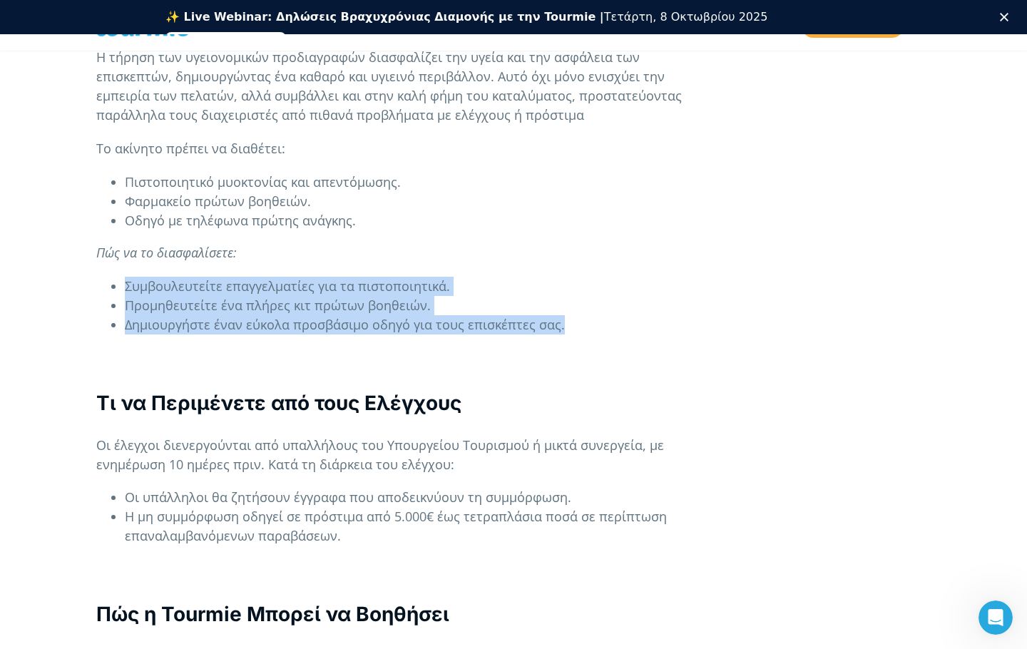
scroll to position [2186, 0]
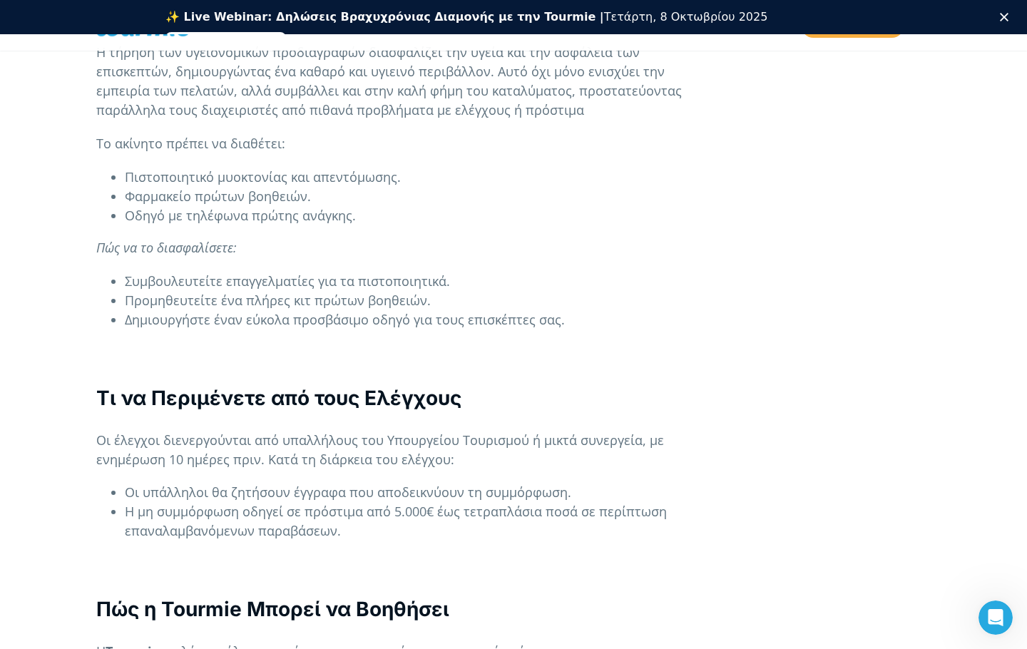
click at [561, 384] on h3 "Τι να Περιμένετε από τους Ελέγχους" at bounding box center [405, 398] width 618 height 28
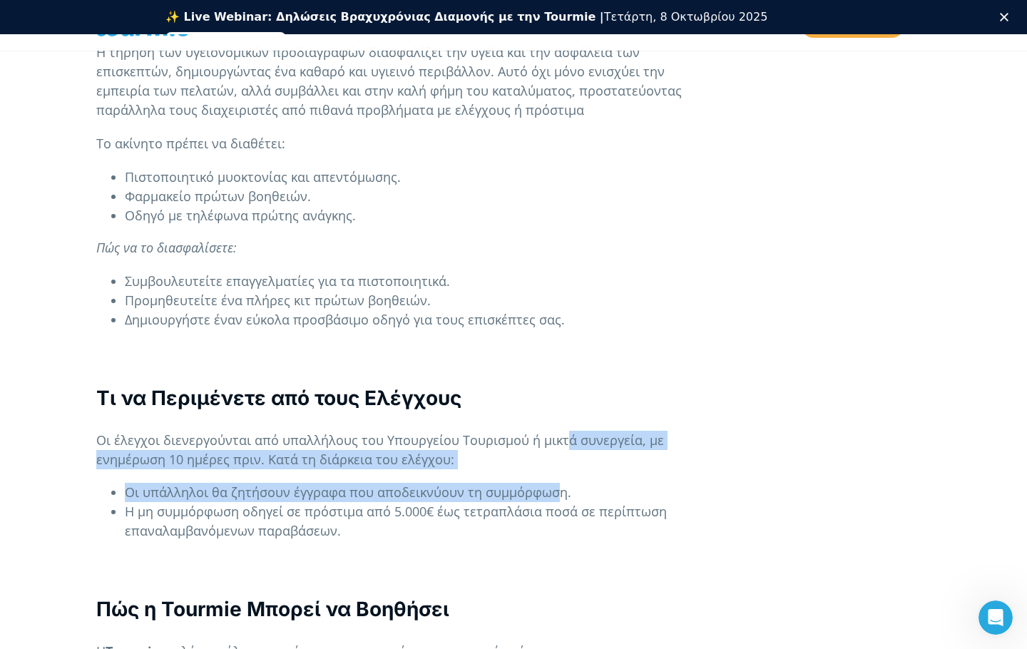
drag, startPoint x: 563, startPoint y: 377, endPoint x: 556, endPoint y: 437, distance: 60.3
click at [526, 431] on p "Οι έλεγχοι διενεργούνται από υπαλλήλους του Υπουργείου Τουρισμού ή μικτά συνεργ…" at bounding box center [405, 450] width 618 height 39
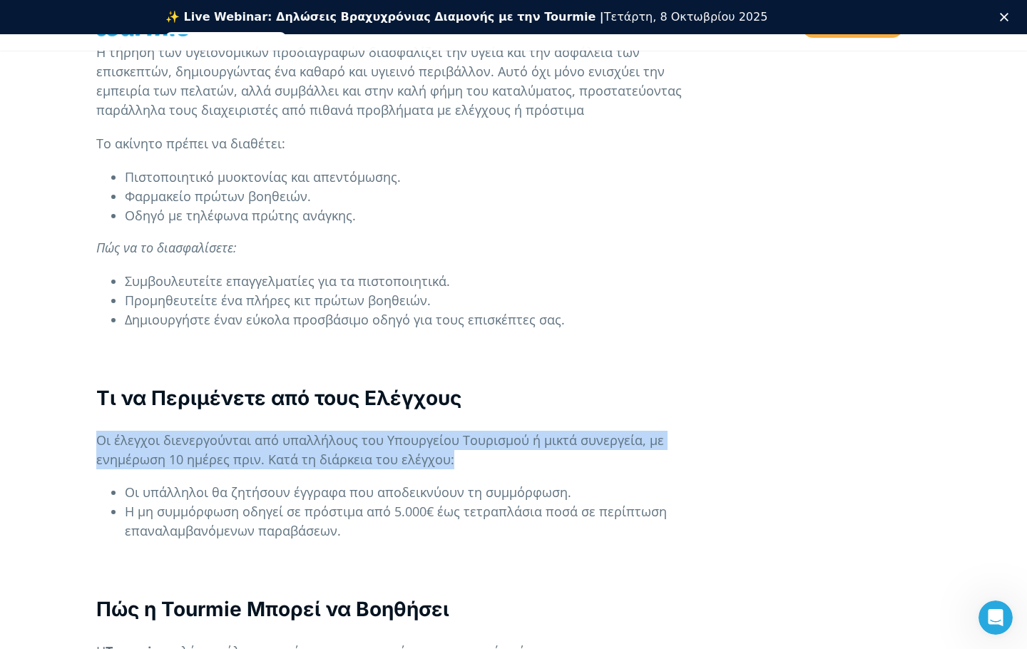
drag
click at [542, 384] on h3 "Τι να Περιμένετε από τους Ελέγχους" at bounding box center [405, 398] width 618 height 28
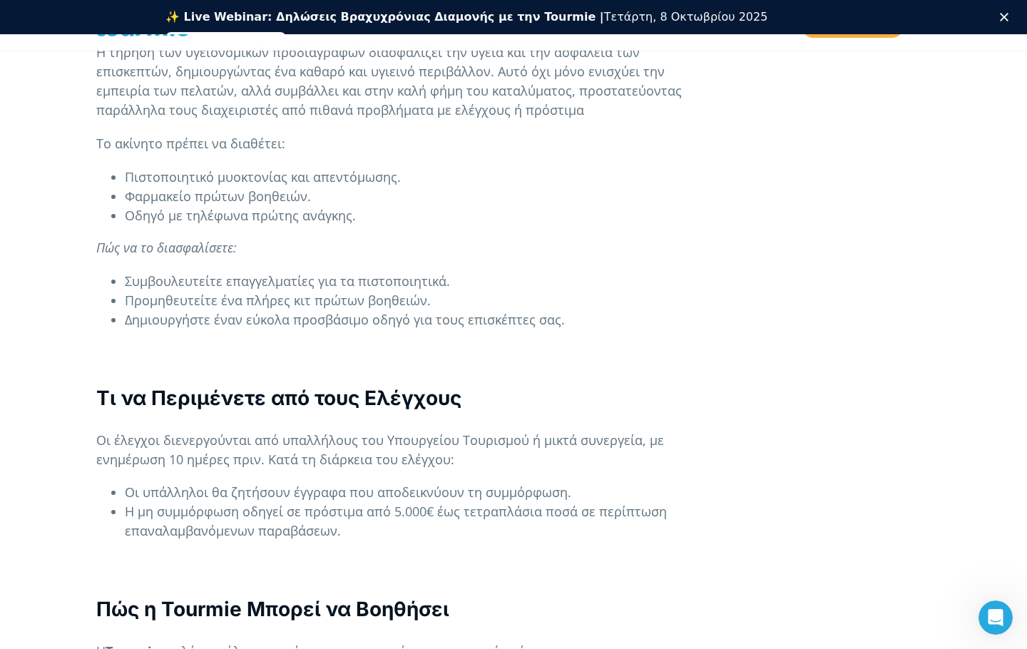
click at [603, 483] on li "Οι υπάλληλοι θα ζητήσουν έγγραφα που αποδεικνύουν τη συμμόρφωση." at bounding box center [420, 492] width 590 height 19
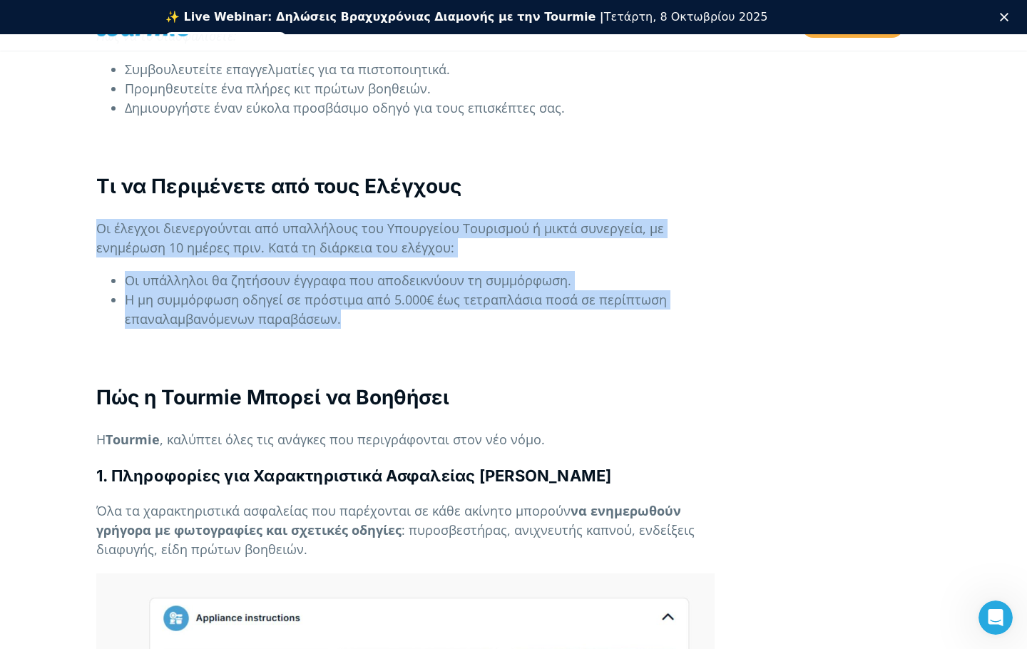
scroll to position [2400, 0]
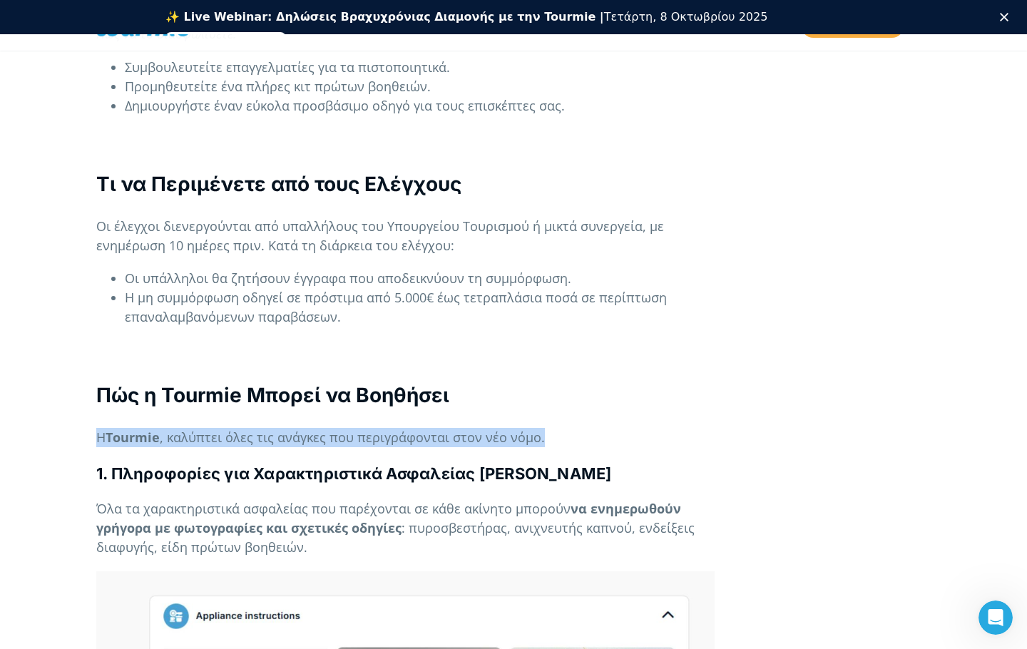
click at [554, 345] on div "Τι Αλλάζει για τη Βραχυχρόνια Μίσθωση στην [GEOGRAPHIC_DATA] Με το νέο νομοθετι…" at bounding box center [405, 435] width 618 height 4688
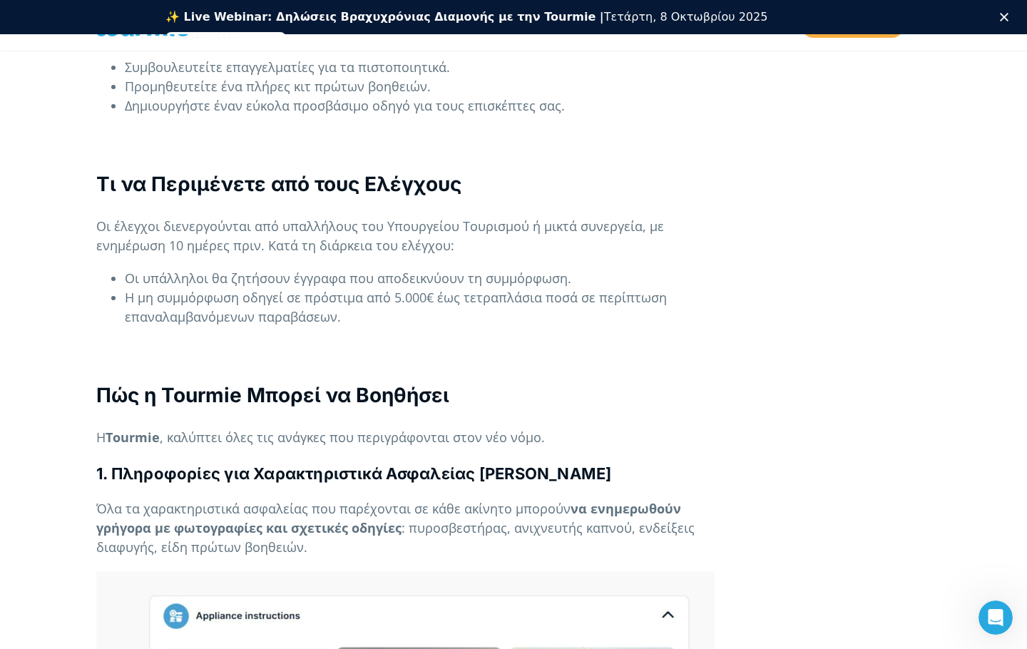
click at [554, 457] on div "Τι Αλλάζει για τη Βραχυχρόνια Μίσθωση στην [GEOGRAPHIC_DATA] Με το νέο νομοθετι…" at bounding box center [405, 435] width 618 height 4688
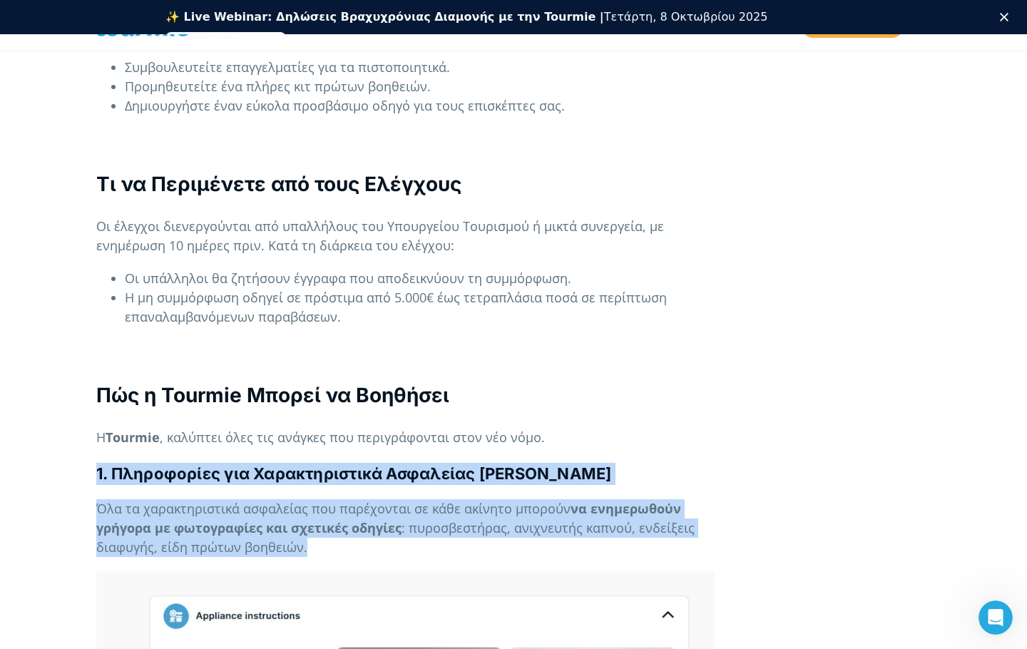
click at [571, 377] on div "Τι Αλλάζει για τη Βραχυχρόνια Μίσθωση στην [GEOGRAPHIC_DATA] Με το νέο νομοθετι…" at bounding box center [405, 435] width 618 height 4688
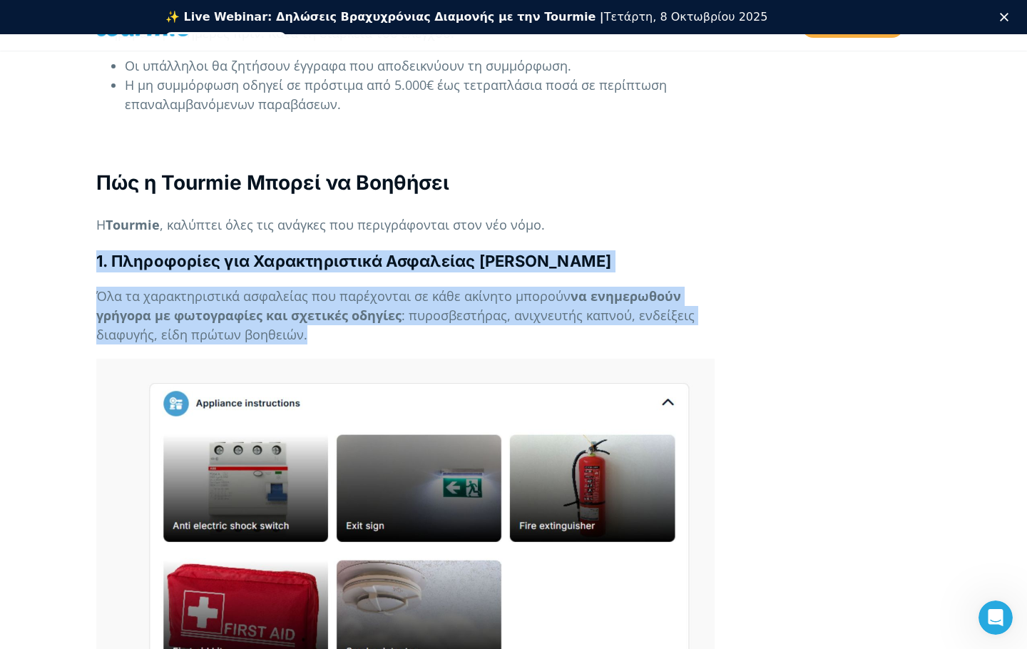
scroll to position [2614, 0]
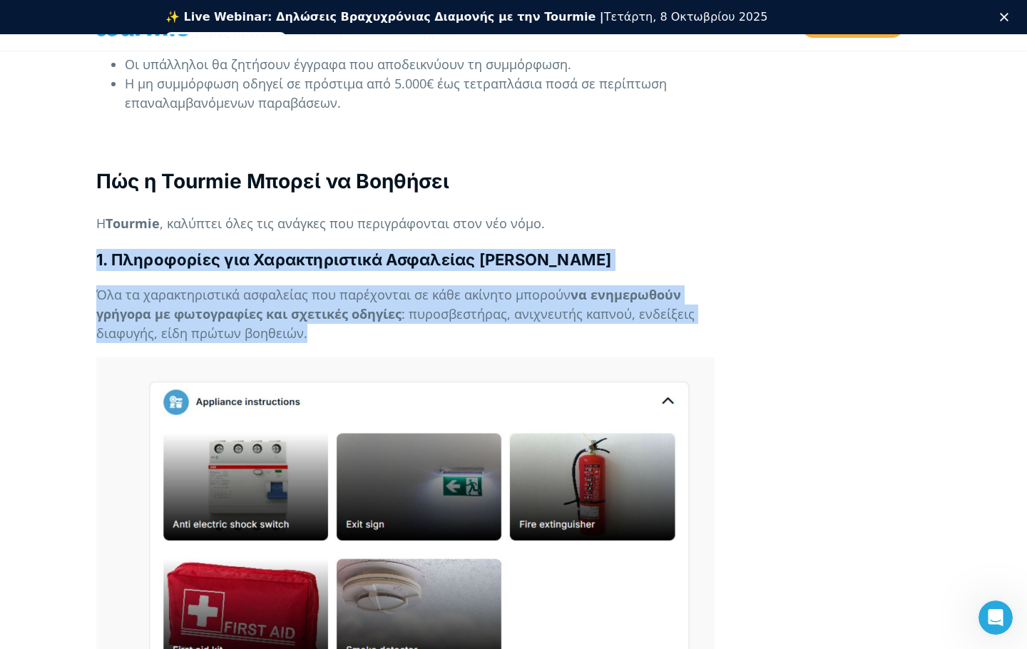
click at [292, 305] on span ": πυροσβεστήρας, ανιχνευτής καπνού, ενδείξεις διαφυγής, είδη πρώτων βοηθειών." at bounding box center [395, 323] width 598 height 36
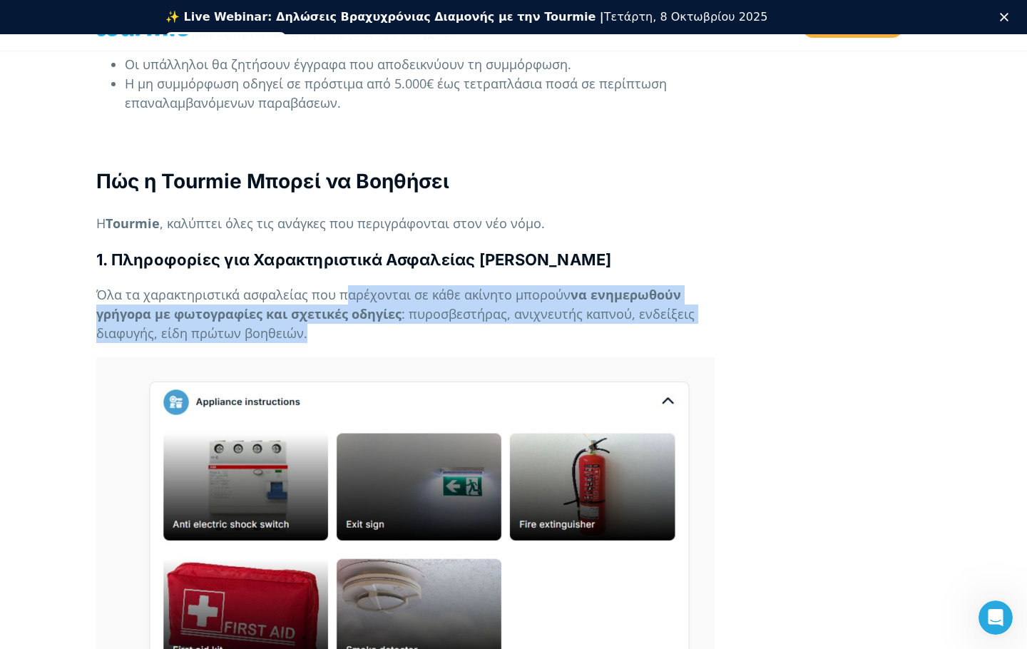
click at [339, 297] on div "Τι Αλλάζει για τη Βραχυχρόνια Μίσθωση στην [GEOGRAPHIC_DATA] Με το νέο νομοθετι…" at bounding box center [405, 221] width 618 height 4688
click at [345, 300] on p "Όλα τα χαρακτηριστικά ασφαλείας που παρέχονται σε κάθε ακίνητο μπορούν να ενημε…" at bounding box center [405, 314] width 618 height 58
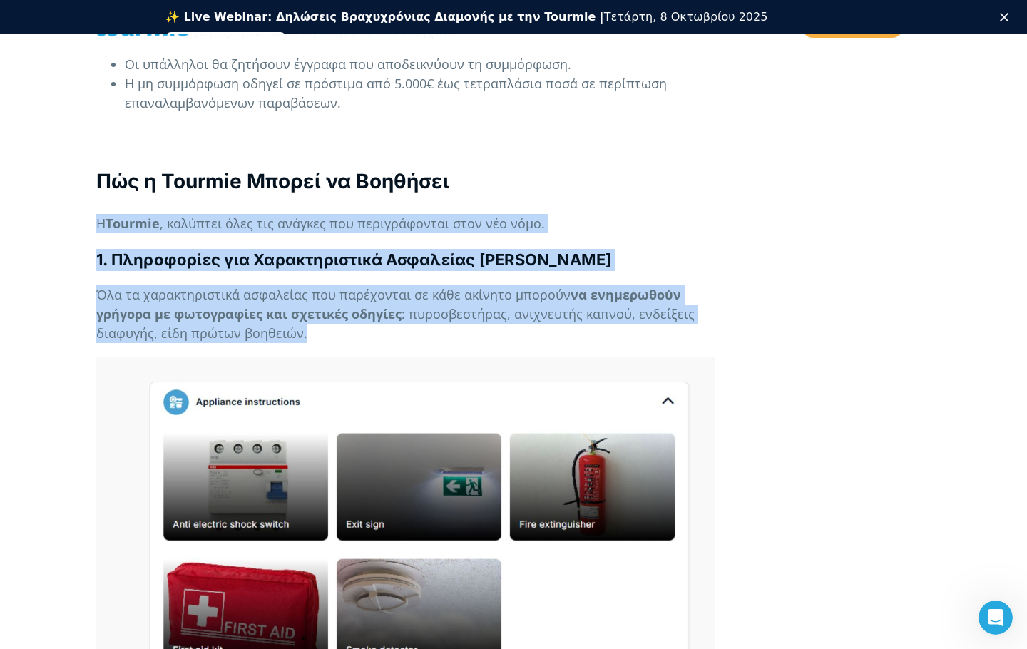
click at [523, 138] on div "Τι Αλλάζει για τη Βραχυχρόνια Μίσθωση στην [GEOGRAPHIC_DATA] Με το νέο νομοθετι…" at bounding box center [405, 221] width 618 height 4688
click at [523, 168] on h3 "Πώς η Tourmie Μπορεί να Βοηθήσει" at bounding box center [405, 182] width 618 height 28
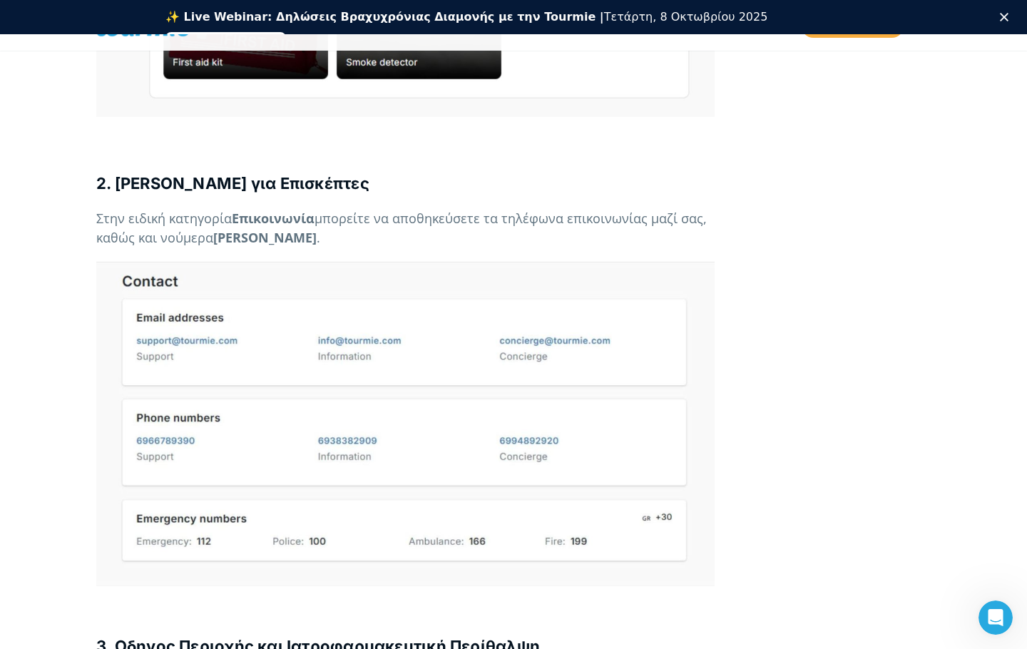
scroll to position [3203, 0]
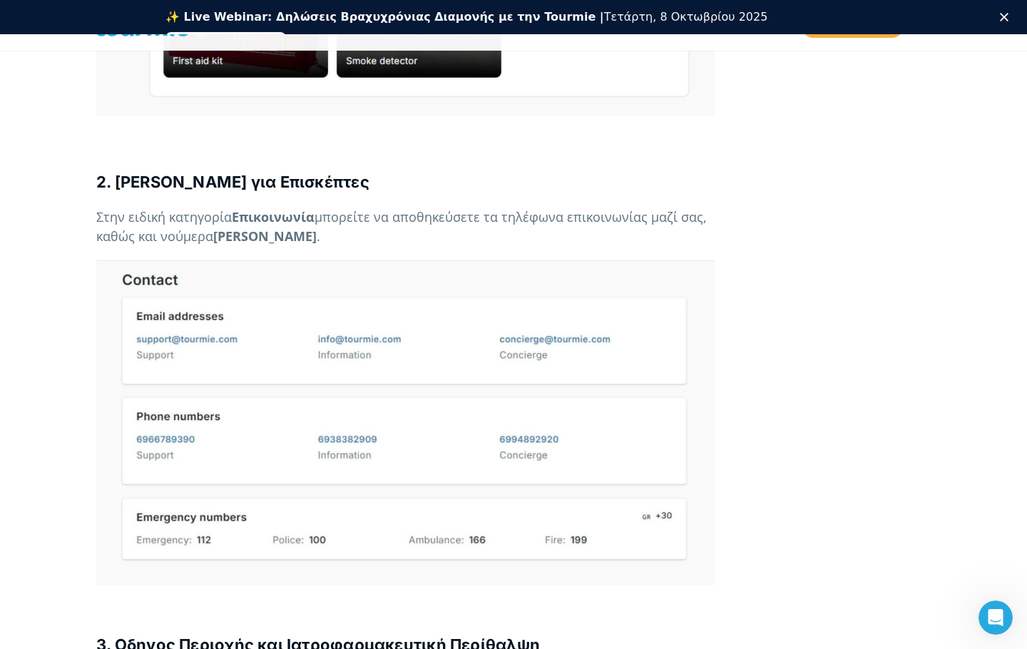
drag, startPoint x: 422, startPoint y: 201, endPoint x: 478, endPoint y: 121, distance: 97.8
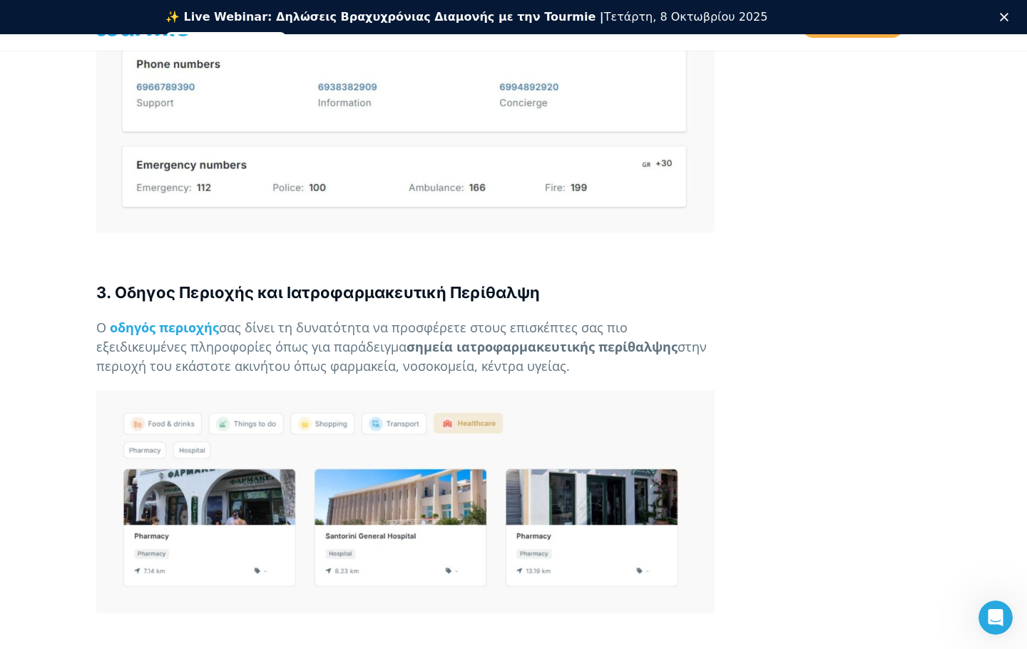
scroll to position [3563, 0]
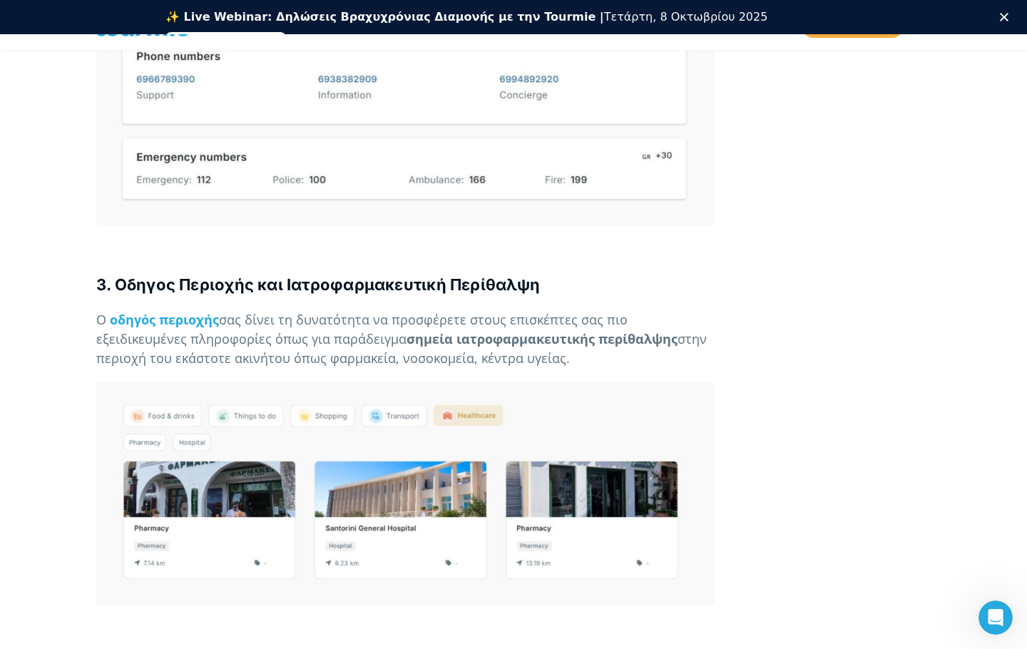
drag, startPoint x: 399, startPoint y: 270, endPoint x: 529, endPoint y: 327, distance: 141.2
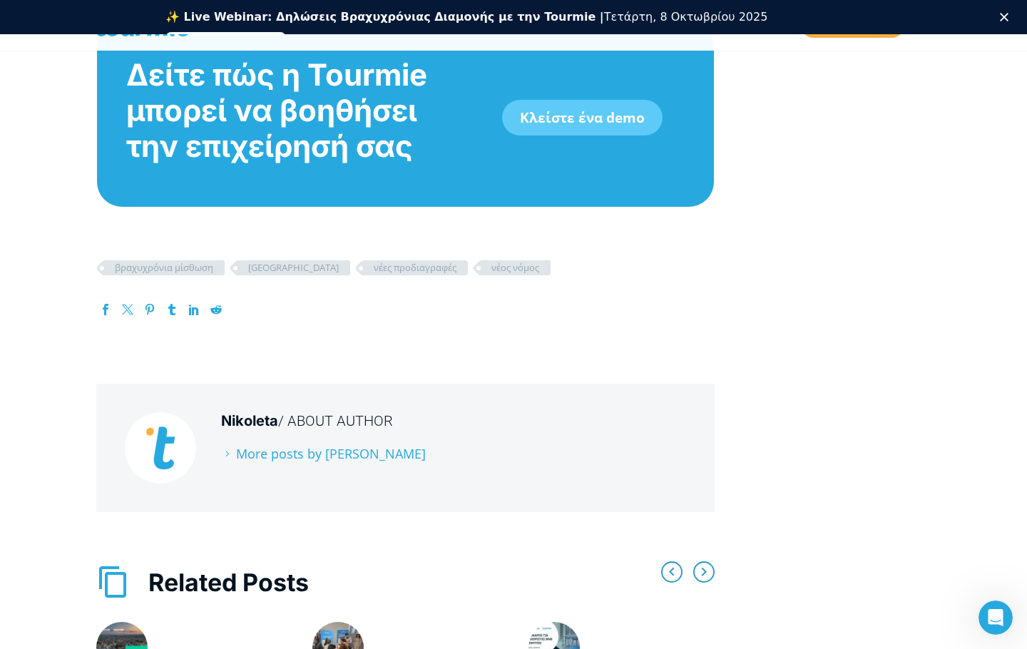
scroll to position [4577, 0]
